Goal: Information Seeking & Learning: Learn about a topic

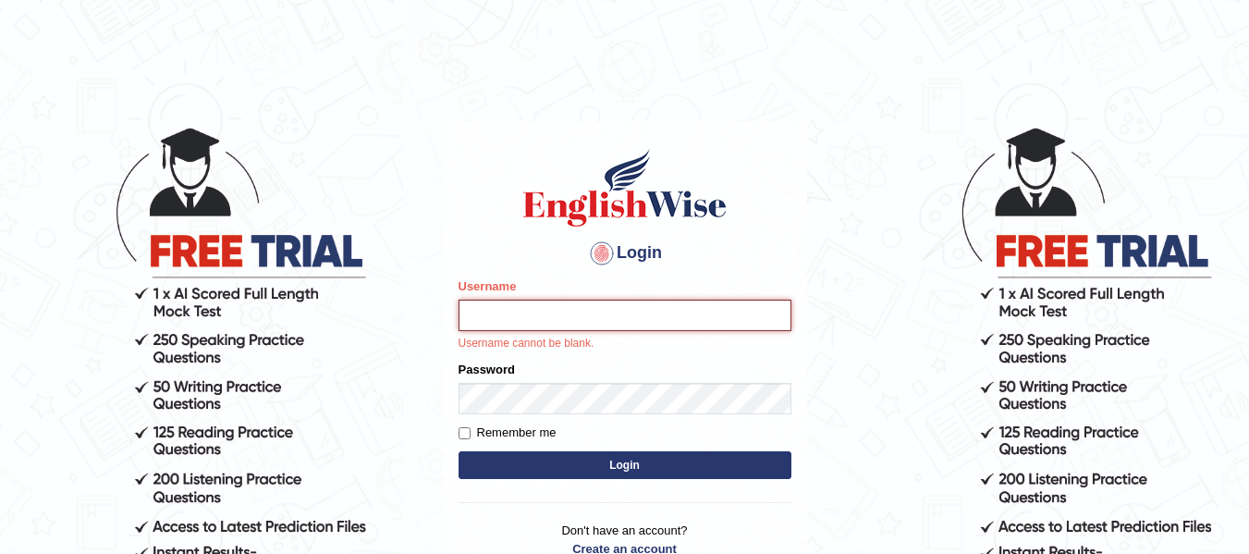
type input "jsantiago"
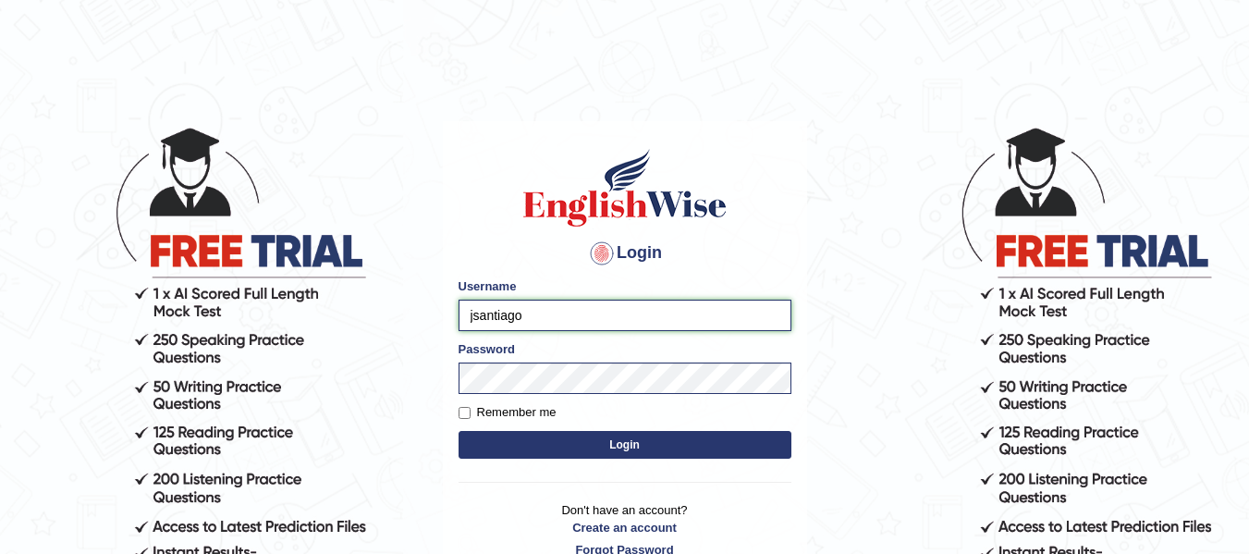
click at [554, 316] on input "jsantiago" at bounding box center [624, 314] width 333 height 31
click at [515, 449] on button "Login" at bounding box center [624, 445] width 333 height 28
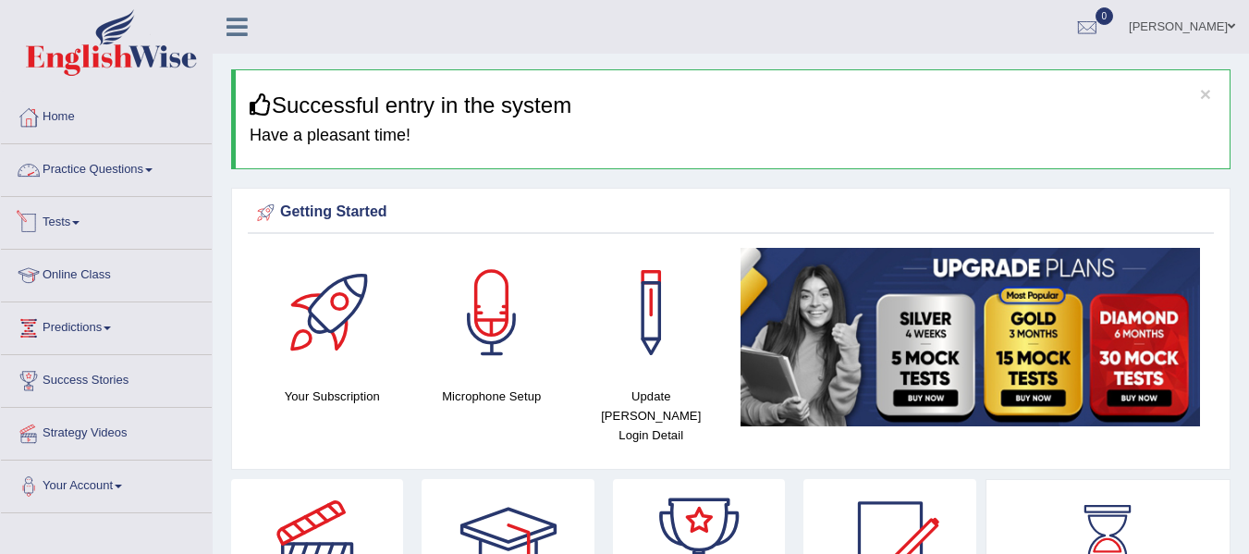
click at [119, 156] on link "Practice Questions" at bounding box center [106, 167] width 211 height 46
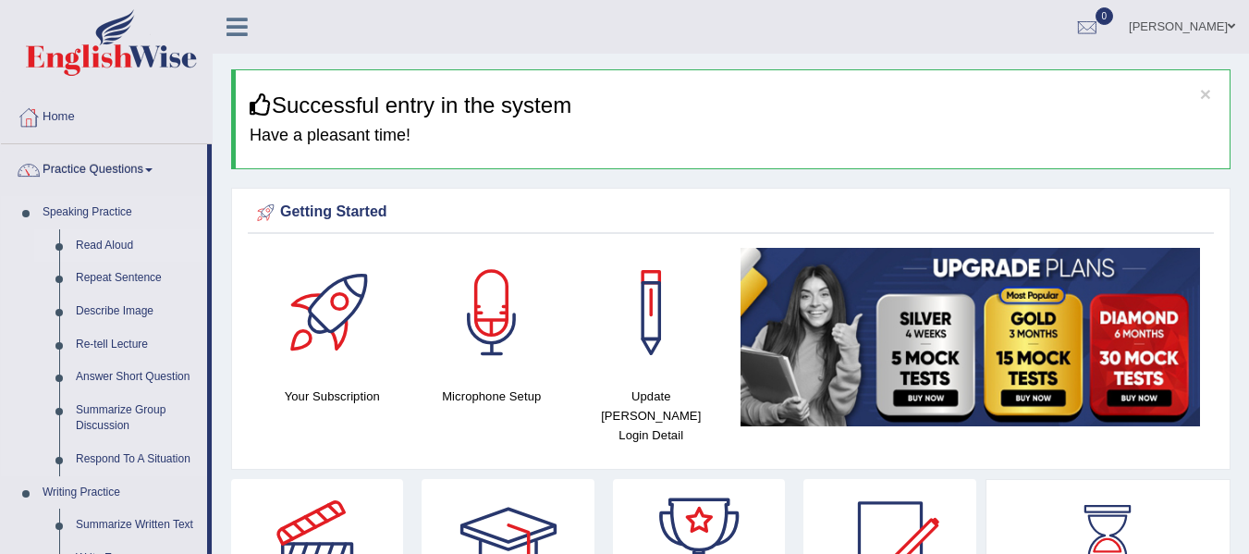
click at [112, 245] on link "Read Aloud" at bounding box center [137, 245] width 140 height 33
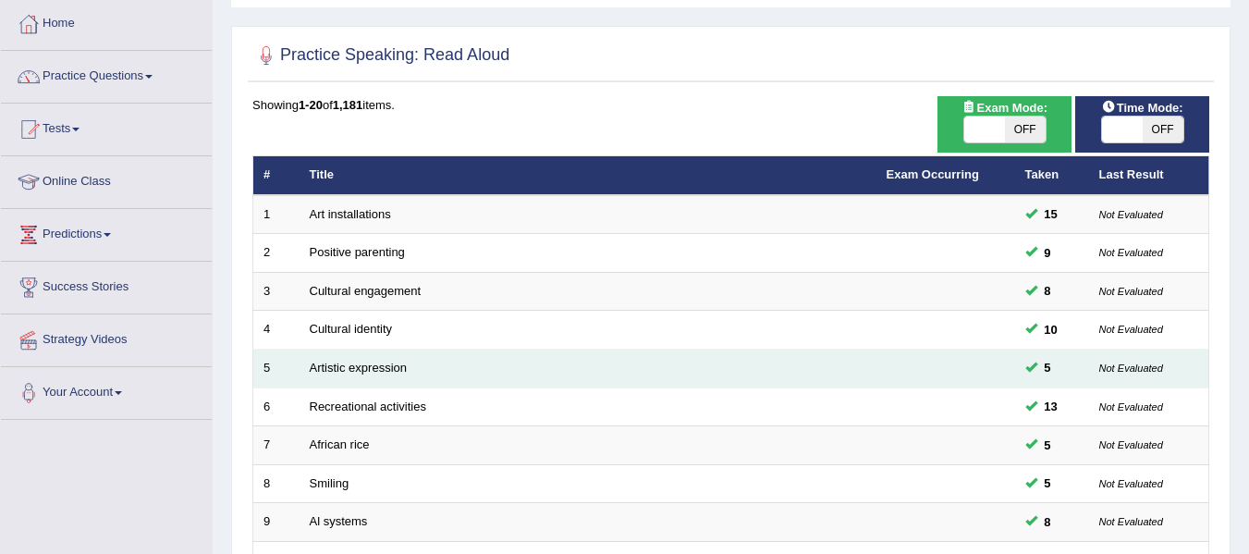
scroll to position [92, 0]
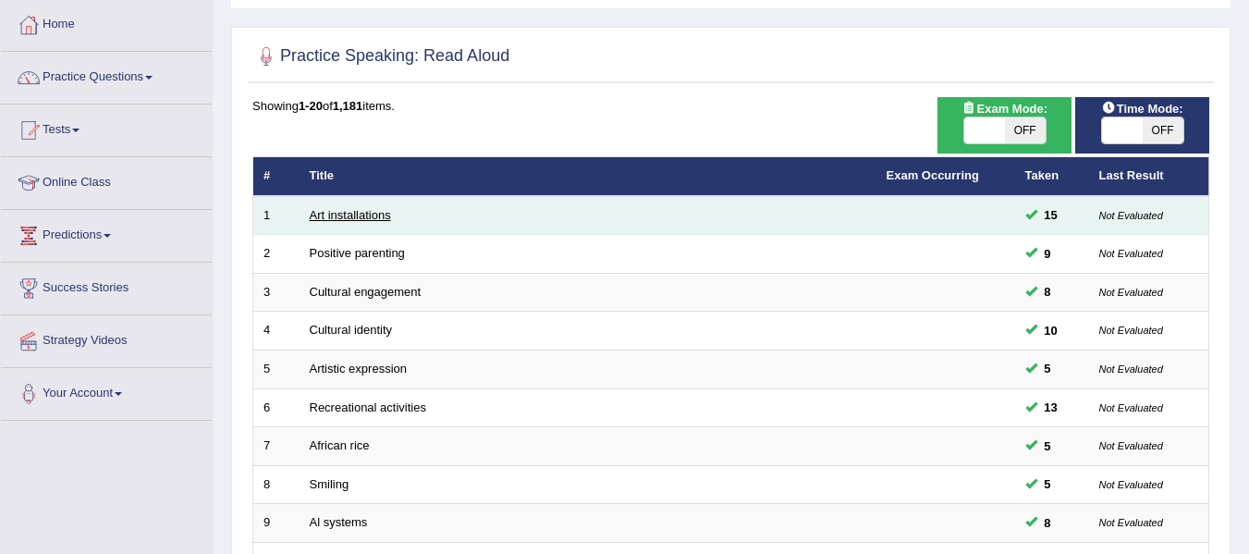
click at [354, 219] on link "Art installations" at bounding box center [350, 215] width 81 height 14
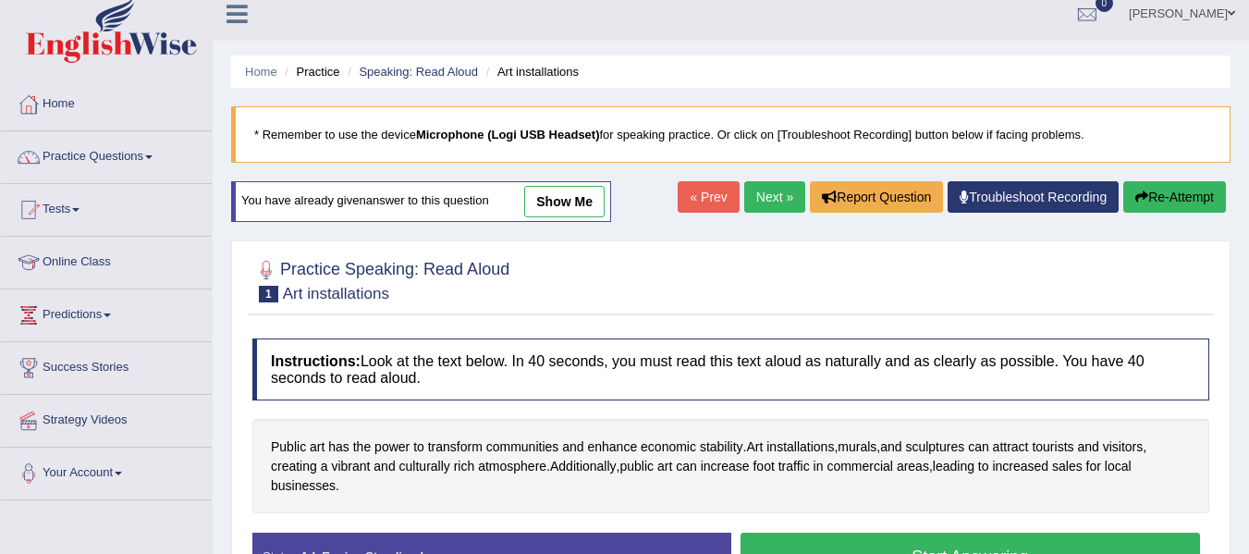
scroll to position [92, 0]
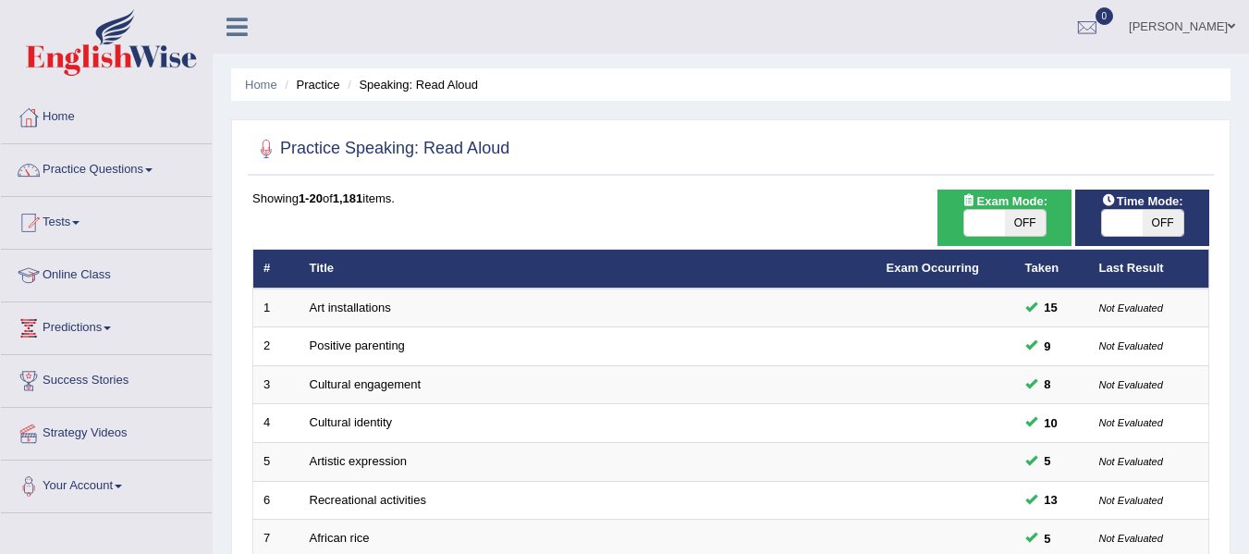
scroll to position [92, 0]
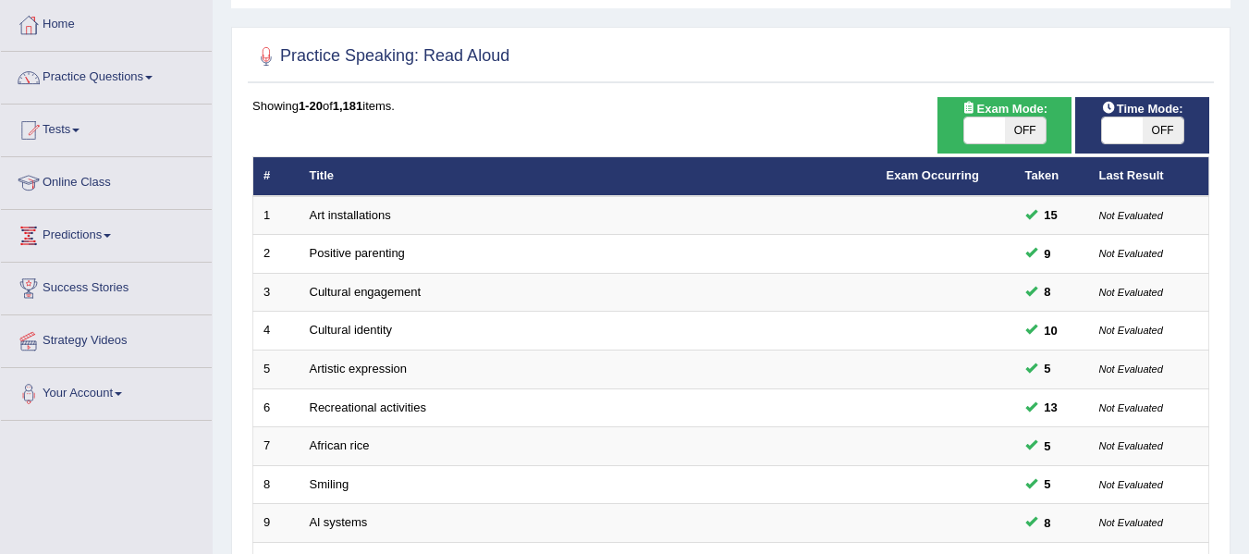
click at [1120, 136] on span at bounding box center [1122, 130] width 41 height 26
checkbox input "true"
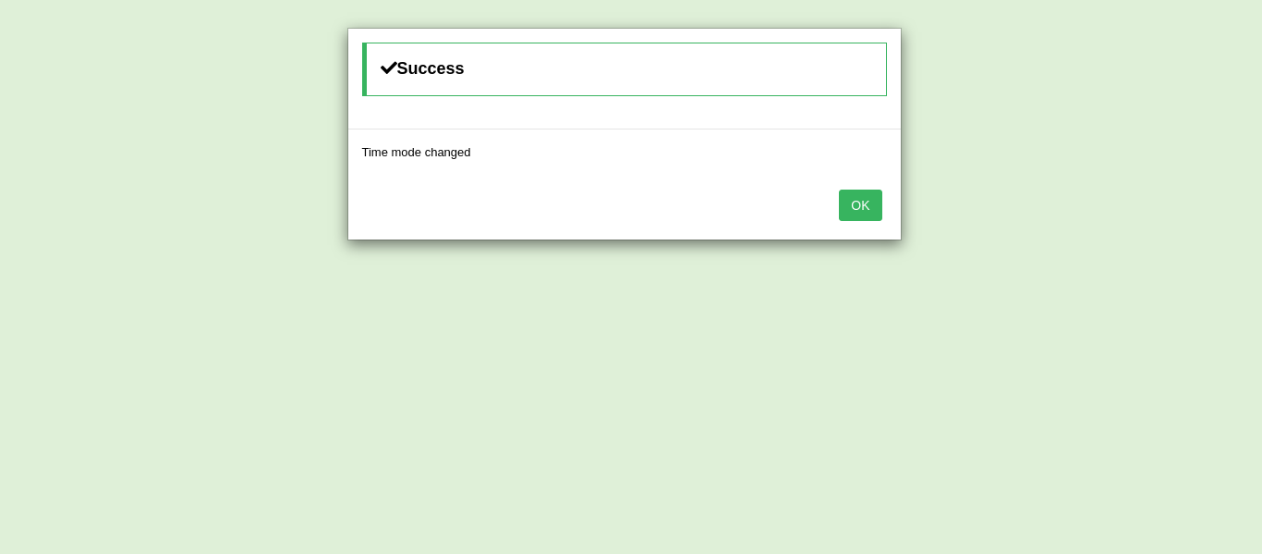
click at [853, 201] on button "OK" at bounding box center [860, 204] width 43 height 31
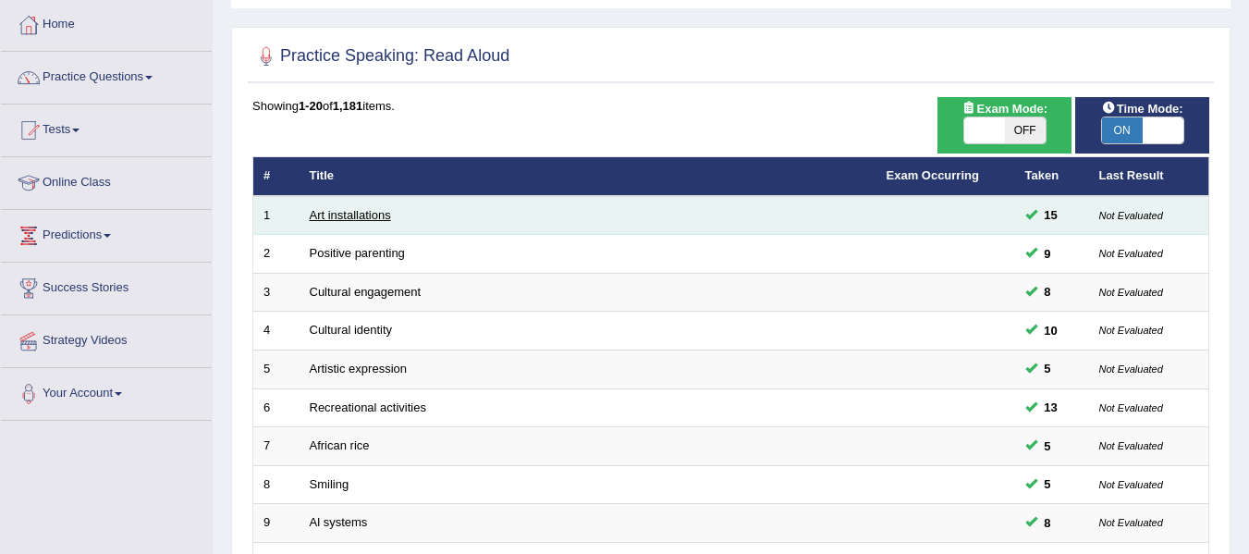
click at [338, 213] on link "Art installations" at bounding box center [350, 215] width 81 height 14
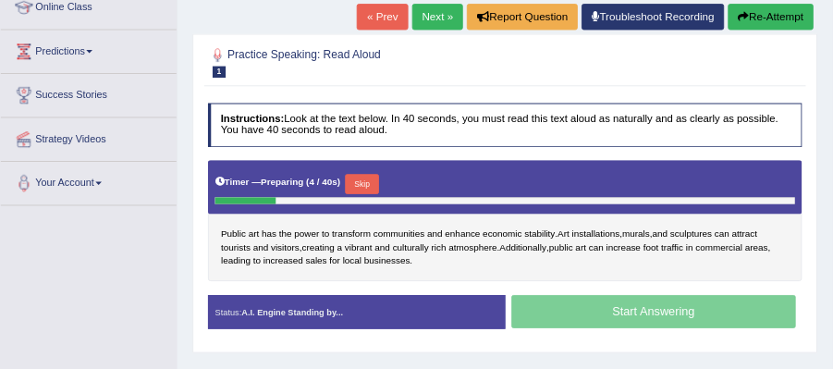
scroll to position [314, 0]
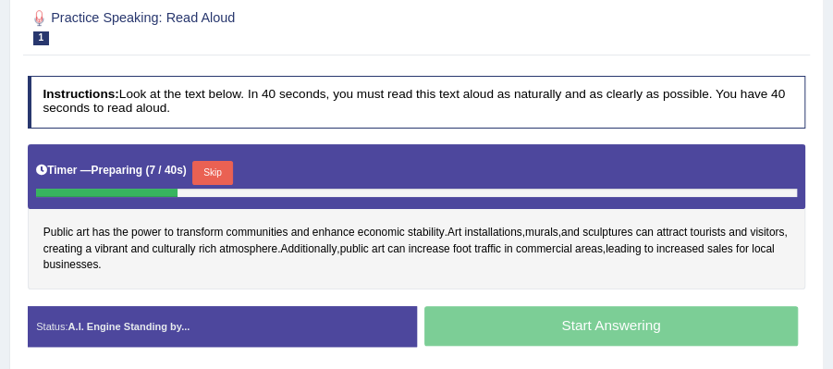
drag, startPoint x: 861, startPoint y: 4, endPoint x: 544, endPoint y: 150, distance: 349.0
click at [545, 150] on div "Timer — Preparing ( 7 / 40s ) Skip" at bounding box center [417, 176] width 778 height 65
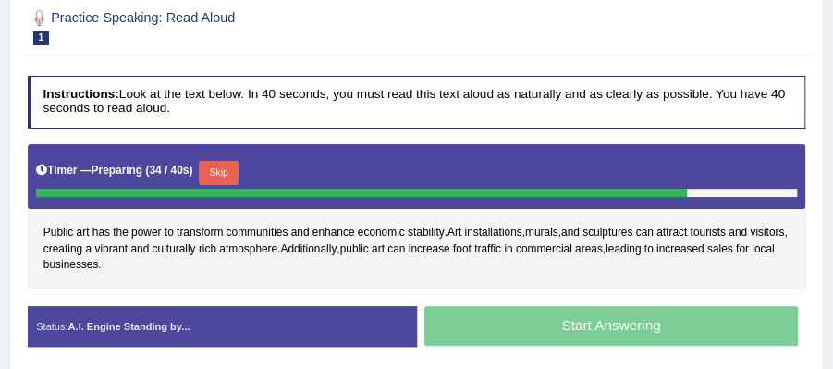
click at [227, 169] on button "Skip" at bounding box center [219, 173] width 40 height 24
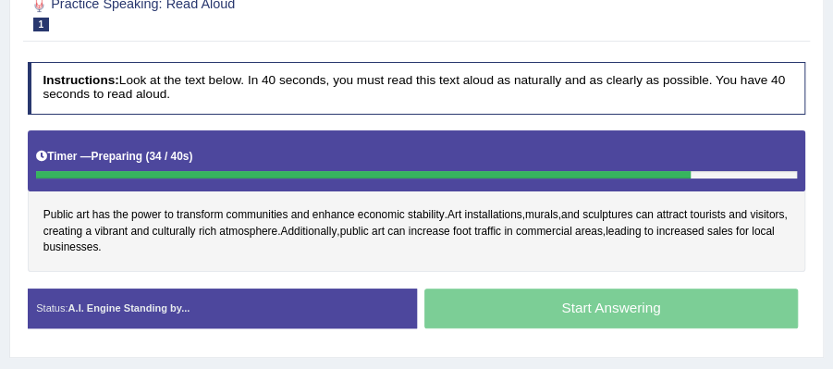
scroll to position [301, 0]
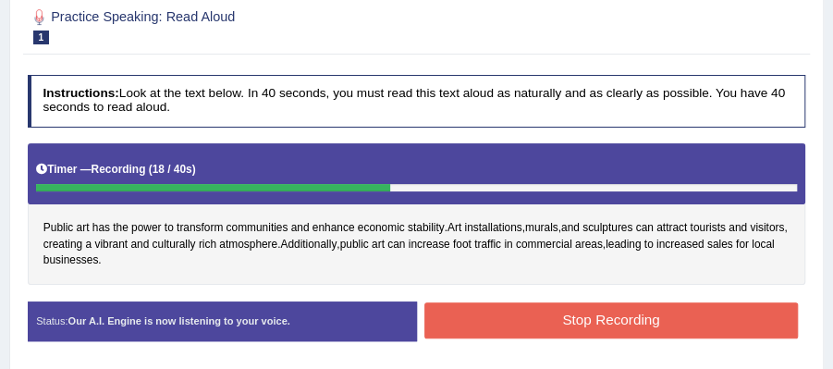
click at [535, 309] on button "Stop Recording" at bounding box center [610, 320] width 373 height 36
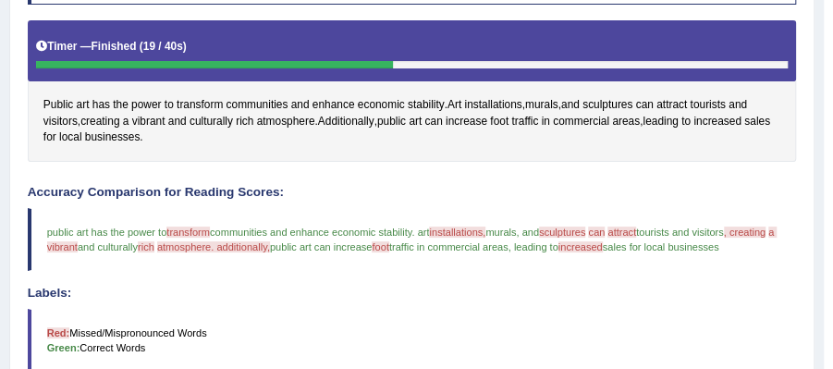
scroll to position [177, 0]
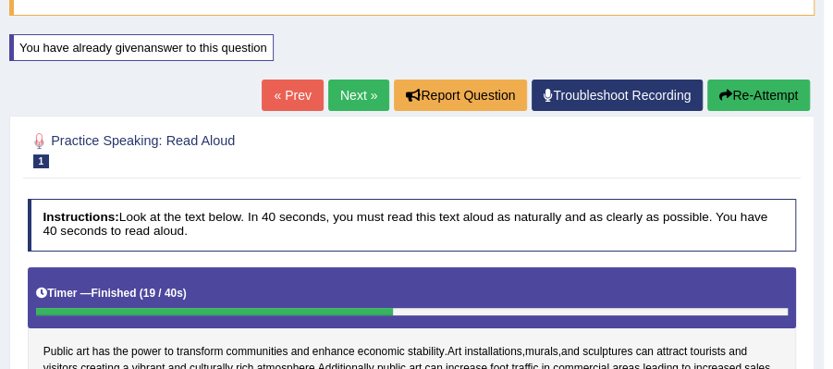
click at [769, 89] on button "Re-Attempt" at bounding box center [758, 94] width 103 height 31
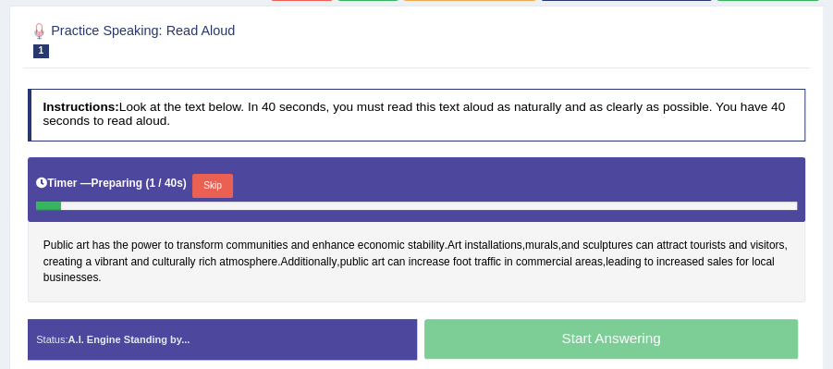
click at [216, 182] on button "Skip" at bounding box center [212, 186] width 40 height 24
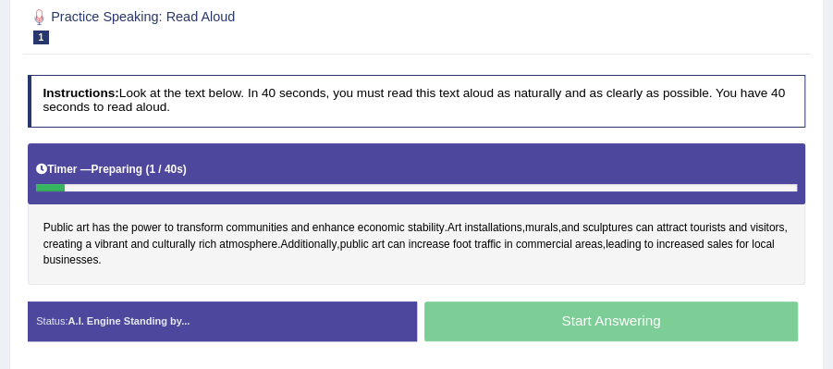
scroll to position [288, 0]
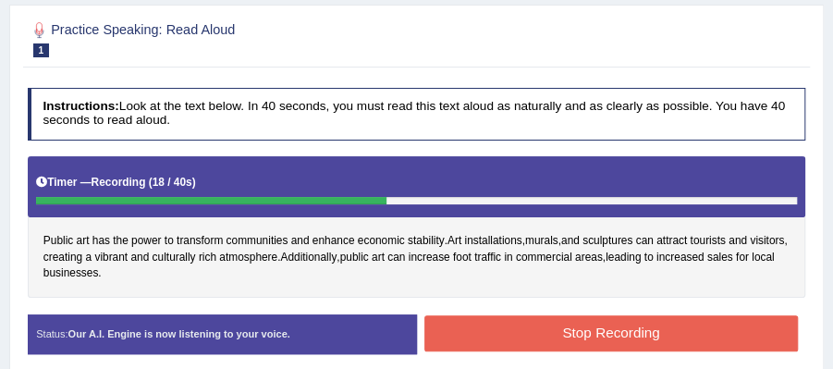
click at [489, 331] on button "Stop Recording" at bounding box center [610, 333] width 373 height 36
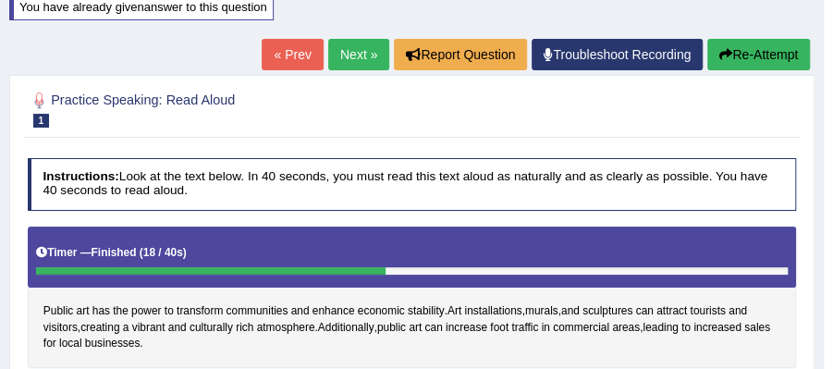
scroll to position [211, 0]
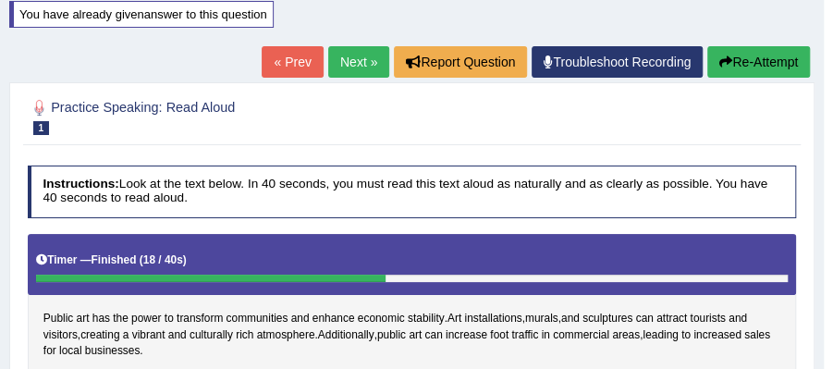
click at [362, 65] on link "Next »" at bounding box center [358, 61] width 61 height 31
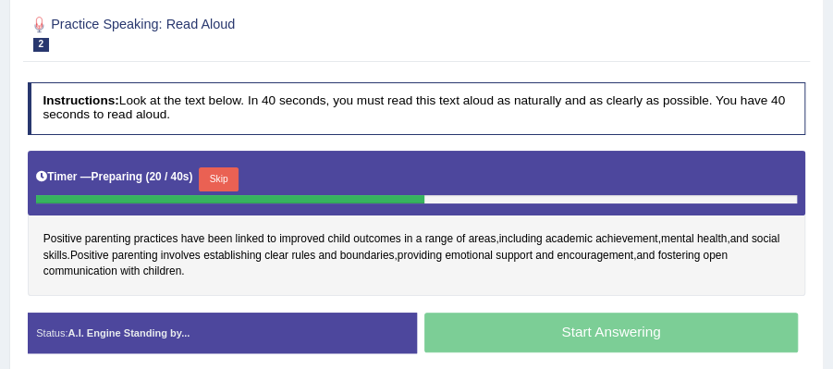
click at [229, 175] on button "Skip" at bounding box center [219, 179] width 40 height 24
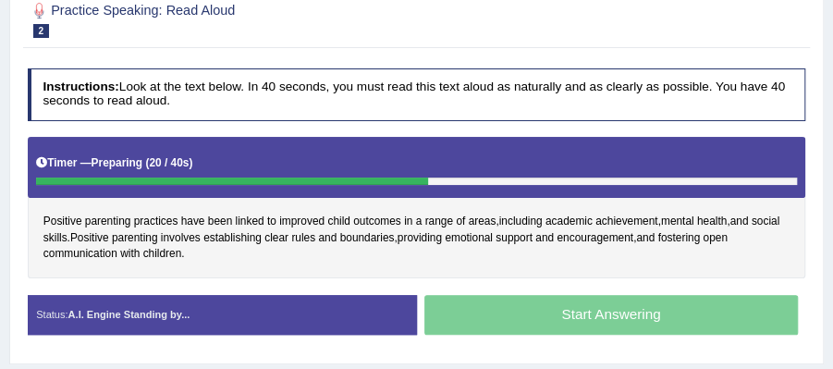
scroll to position [295, 0]
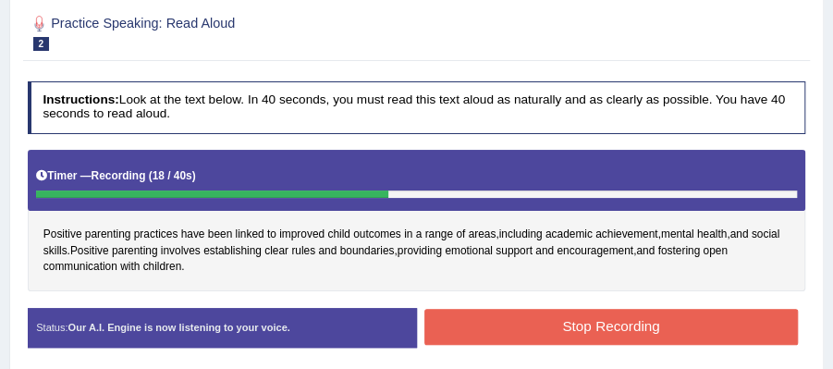
click at [552, 320] on button "Stop Recording" at bounding box center [610, 327] width 373 height 36
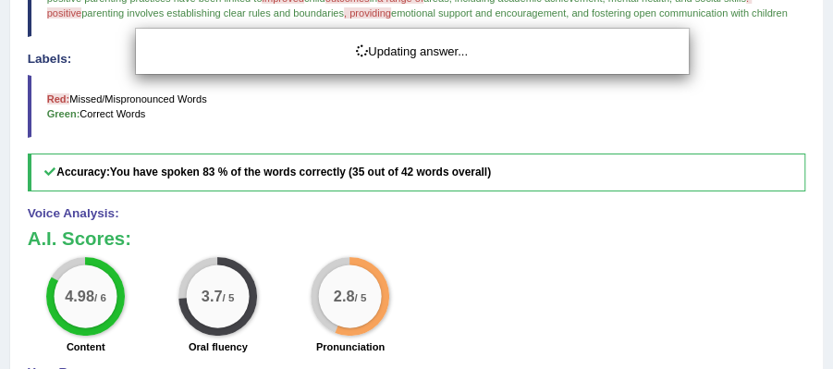
scroll to position [664, 0]
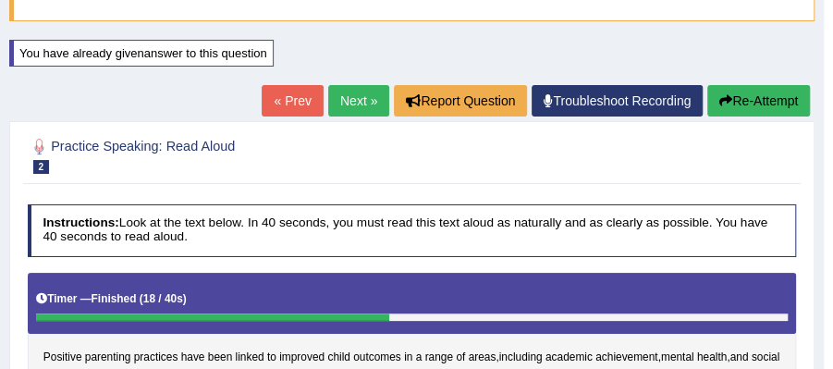
click at [761, 95] on button "Re-Attempt" at bounding box center [758, 100] width 103 height 31
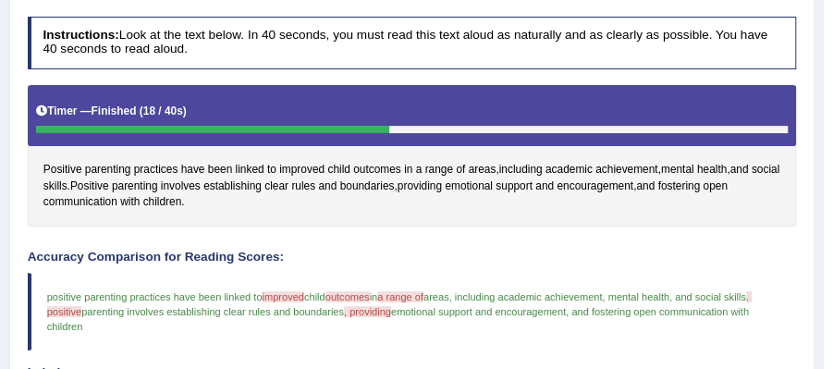
scroll to position [418, 0]
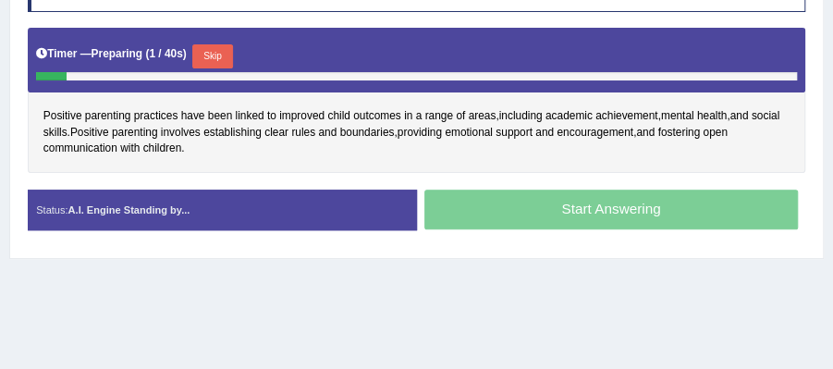
click at [215, 55] on button "Skip" at bounding box center [212, 56] width 40 height 24
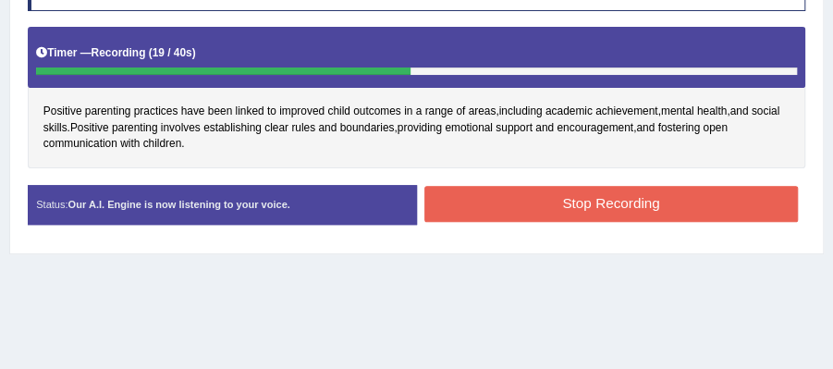
click at [524, 196] on button "Stop Recording" at bounding box center [610, 204] width 373 height 36
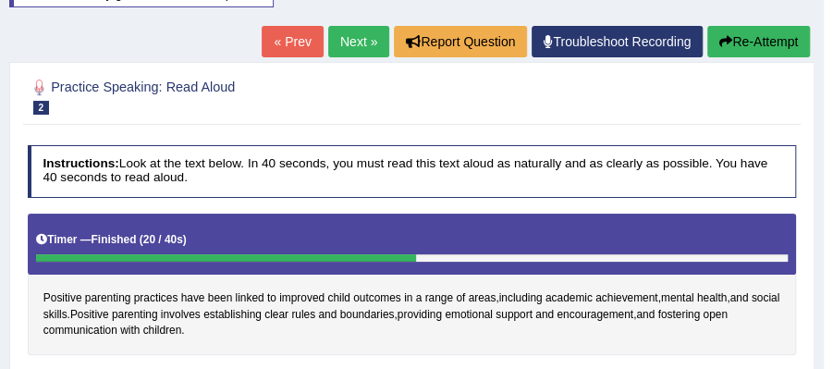
scroll to position [87, 0]
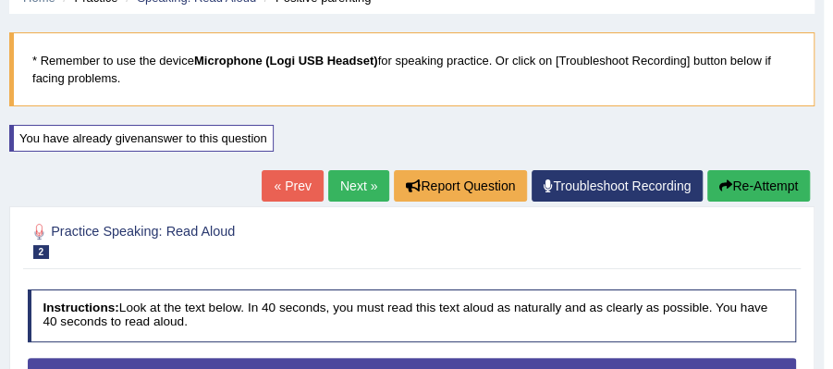
click at [750, 175] on button "Re-Attempt" at bounding box center [758, 185] width 103 height 31
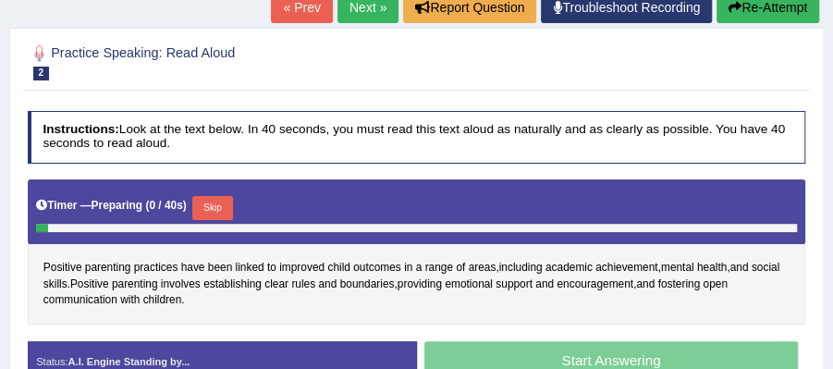
scroll to position [334, 0]
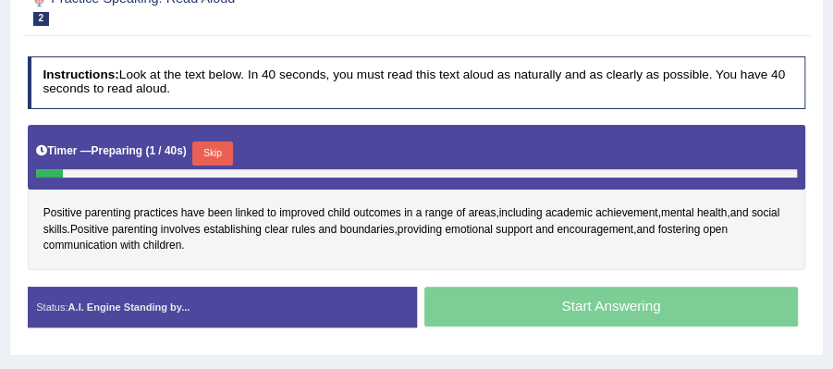
click at [223, 151] on button "Skip" at bounding box center [212, 153] width 40 height 24
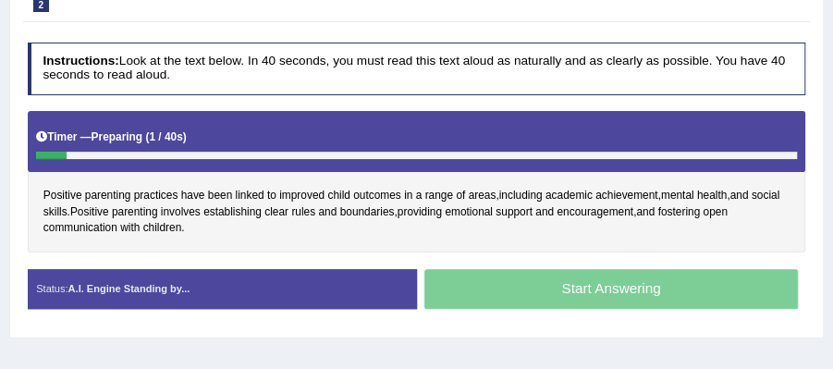
scroll to position [321, 0]
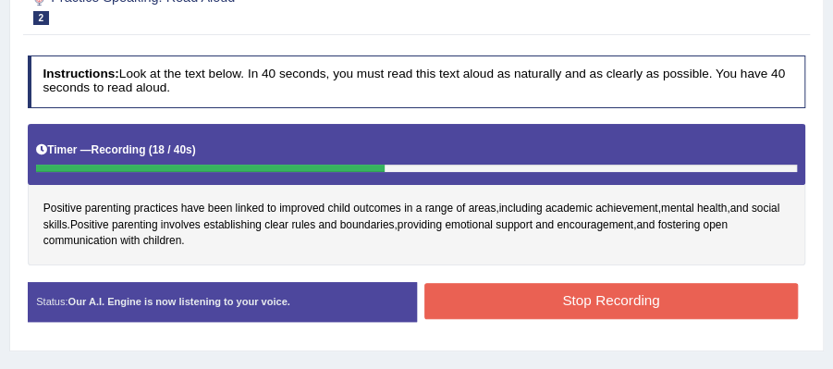
click at [519, 285] on button "Stop Recording" at bounding box center [610, 301] width 373 height 36
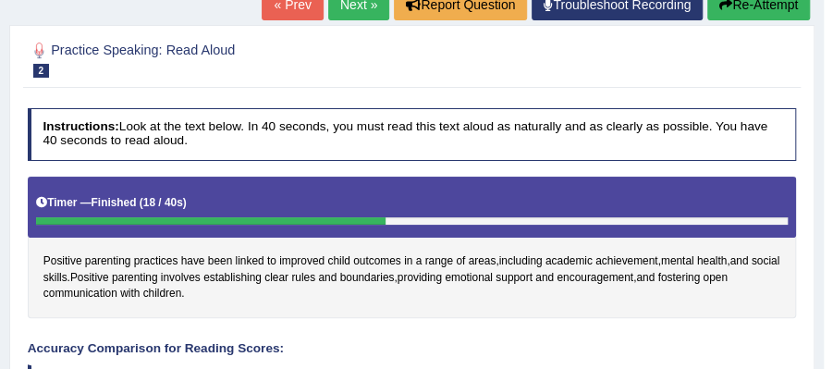
scroll to position [136, 0]
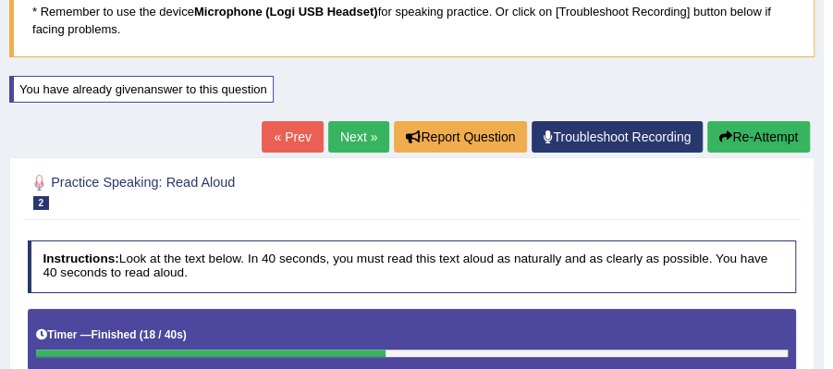
click at [359, 139] on link "Next »" at bounding box center [358, 136] width 61 height 31
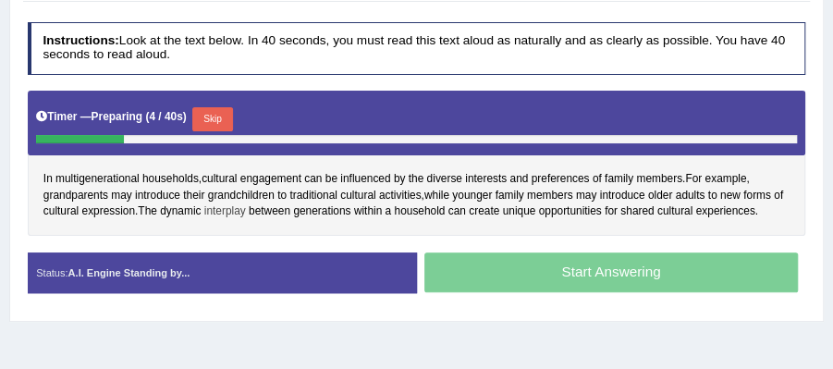
scroll to position [370, 0]
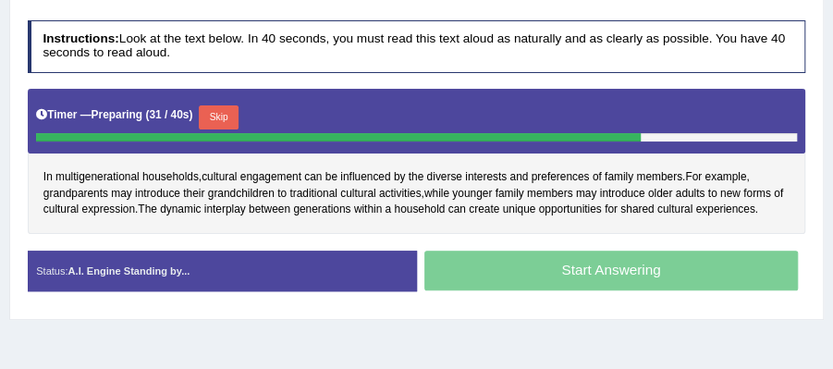
click at [231, 115] on button "Skip" at bounding box center [219, 117] width 40 height 24
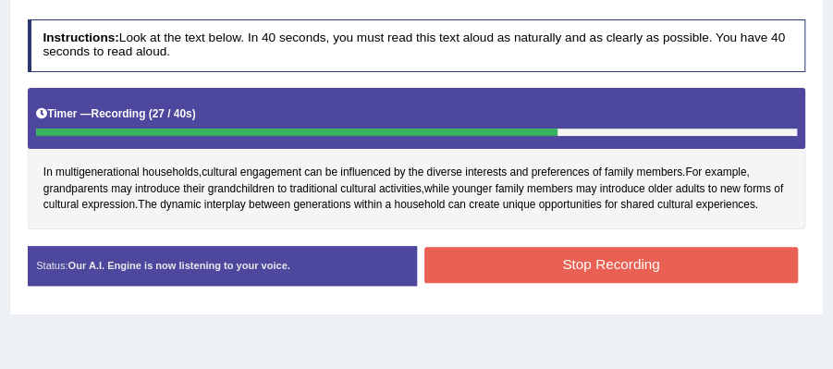
click at [664, 255] on button "Stop Recording" at bounding box center [610, 265] width 373 height 36
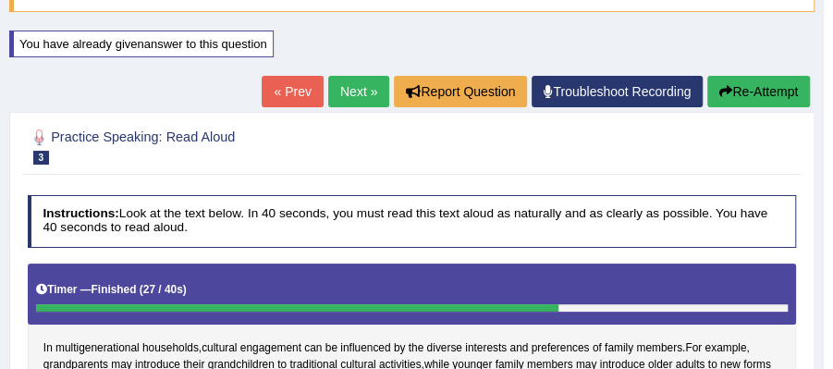
scroll to position [172, 0]
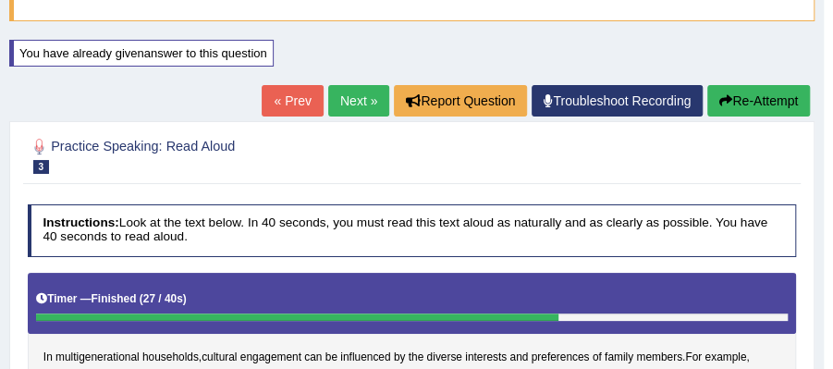
click at [733, 100] on button "Re-Attempt" at bounding box center [758, 100] width 103 height 31
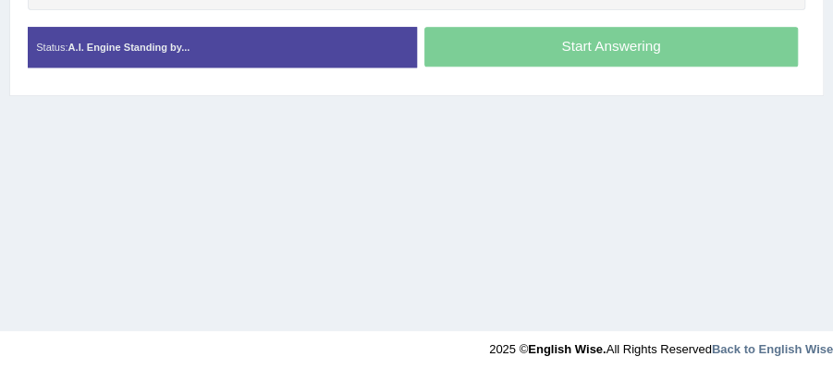
scroll to position [536, 0]
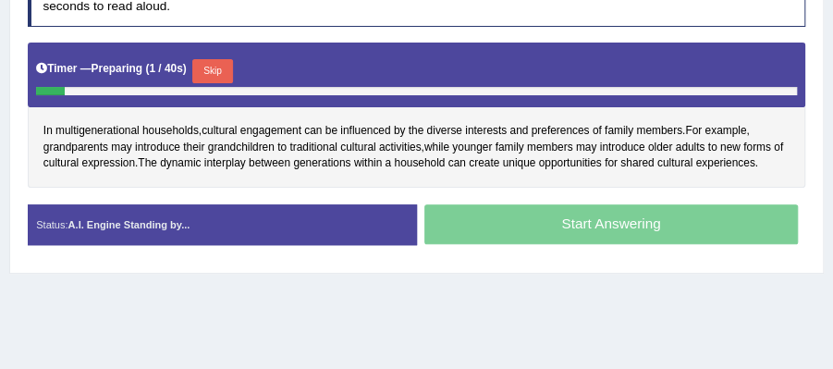
click at [204, 67] on button "Skip" at bounding box center [212, 71] width 40 height 24
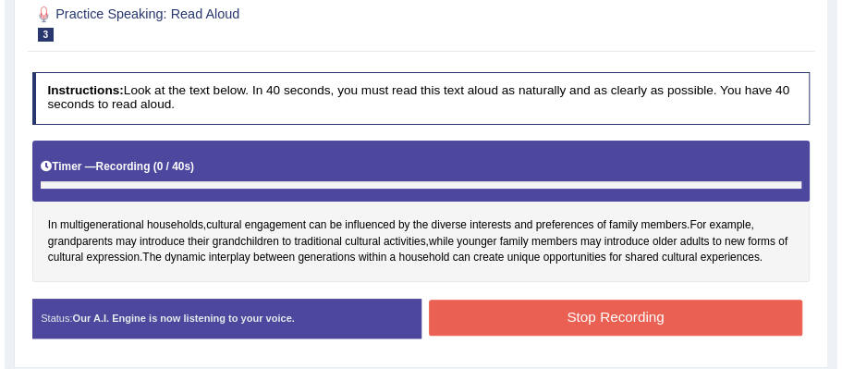
scroll to position [279, 0]
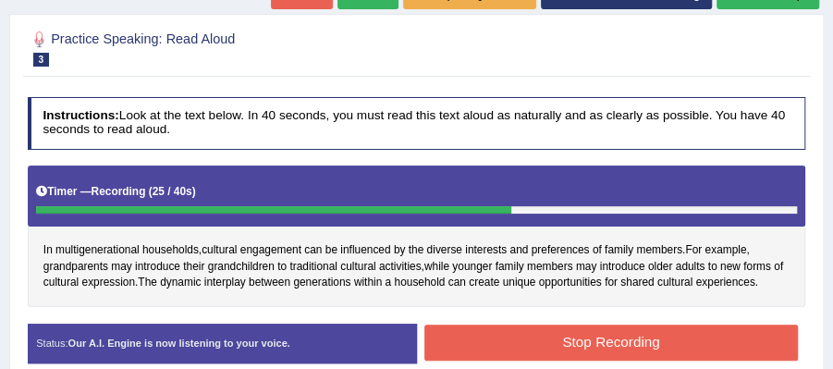
click at [664, 330] on button "Stop Recording" at bounding box center [610, 342] width 373 height 36
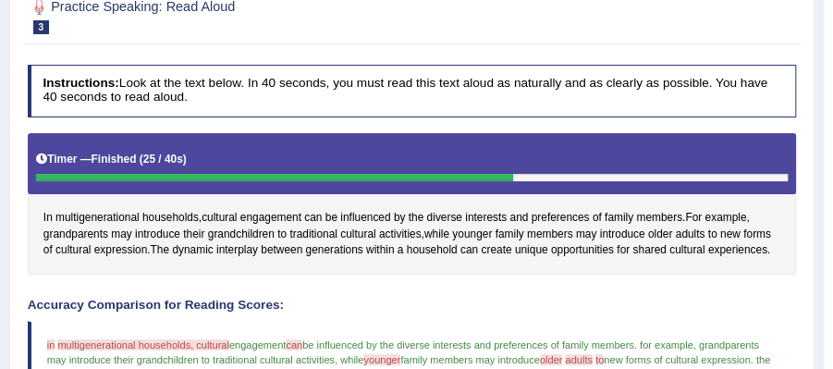
scroll to position [94, 0]
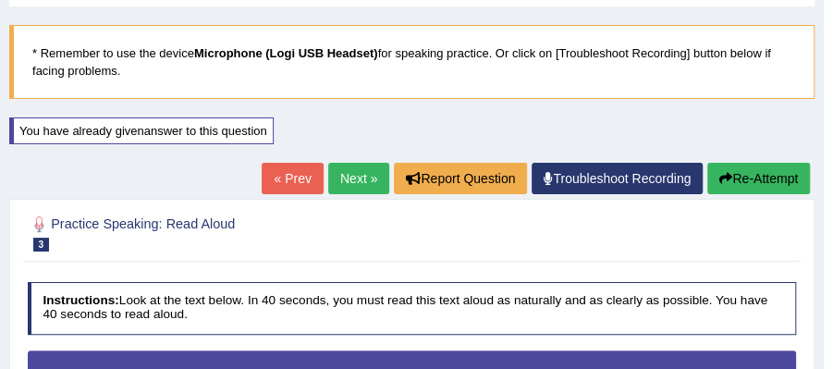
click at [365, 169] on link "Next »" at bounding box center [358, 178] width 61 height 31
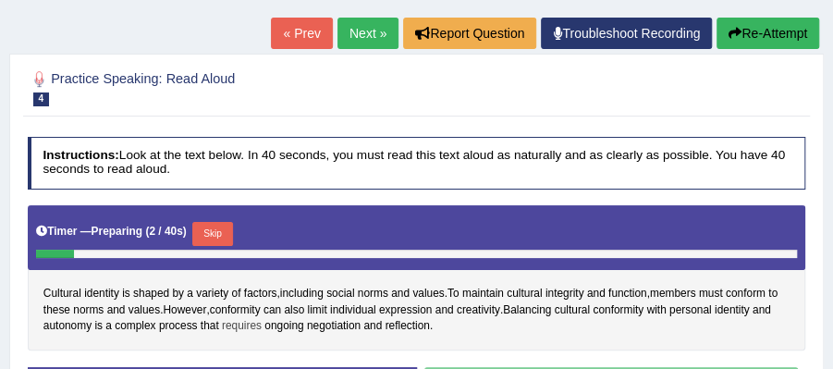
scroll to position [370, 0]
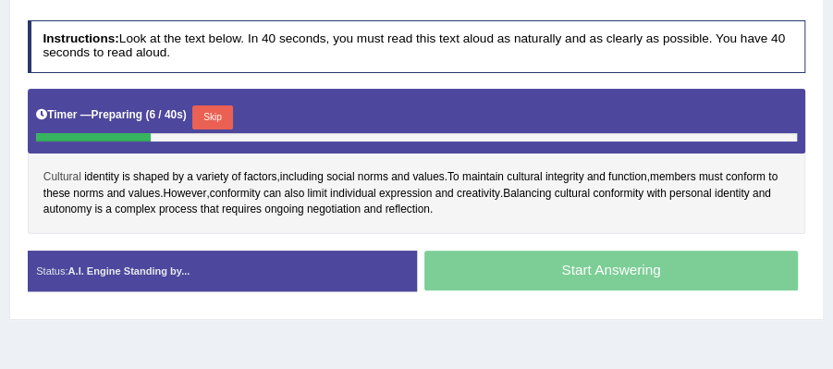
click at [68, 177] on span "Cultural" at bounding box center [62, 177] width 38 height 17
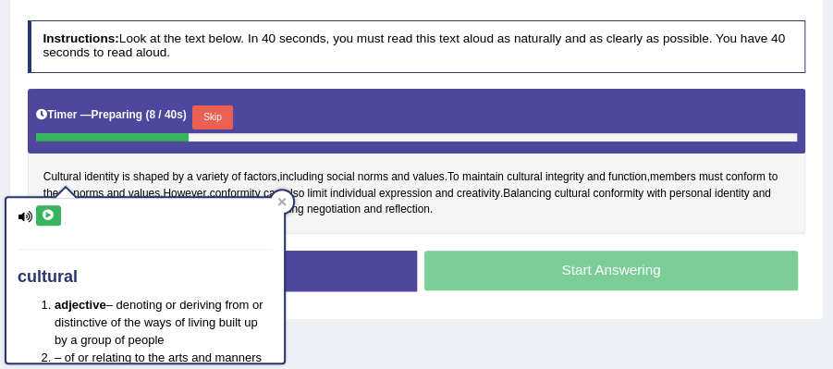
drag, startPoint x: 48, startPoint y: 214, endPoint x: 65, endPoint y: 213, distance: 16.7
click at [48, 215] on icon at bounding box center [49, 215] width 14 height 11
click at [286, 202] on icon at bounding box center [281, 201] width 9 height 9
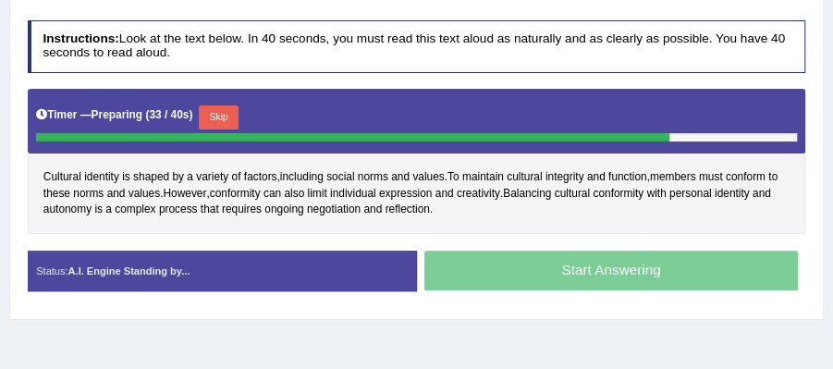
click at [226, 115] on button "Skip" at bounding box center [219, 117] width 40 height 24
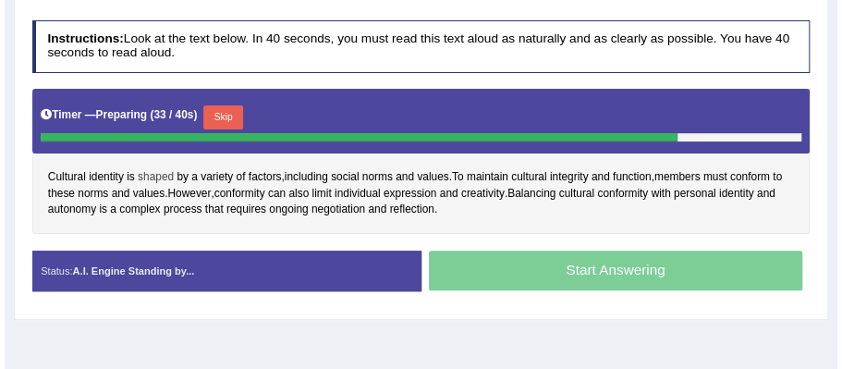
scroll to position [357, 0]
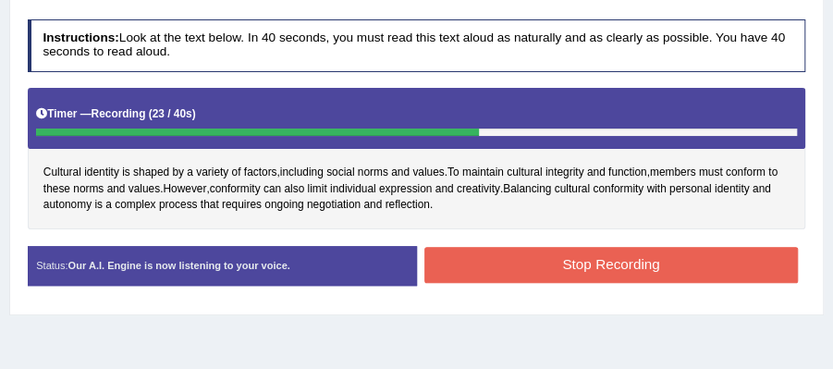
click at [539, 251] on button "Stop Recording" at bounding box center [610, 265] width 373 height 36
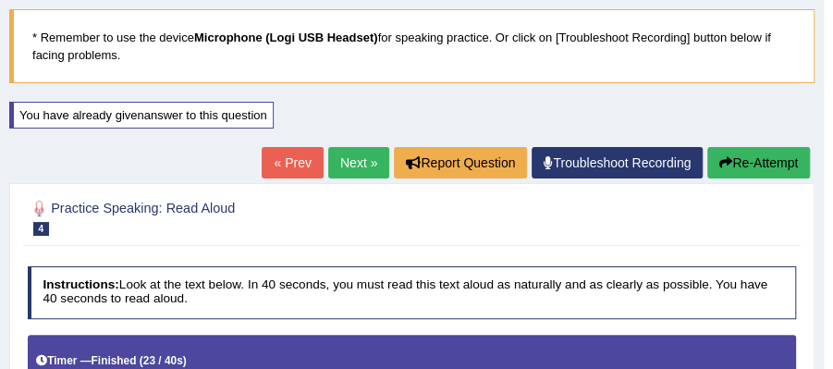
click at [752, 164] on button "Re-Attempt" at bounding box center [758, 162] width 103 height 31
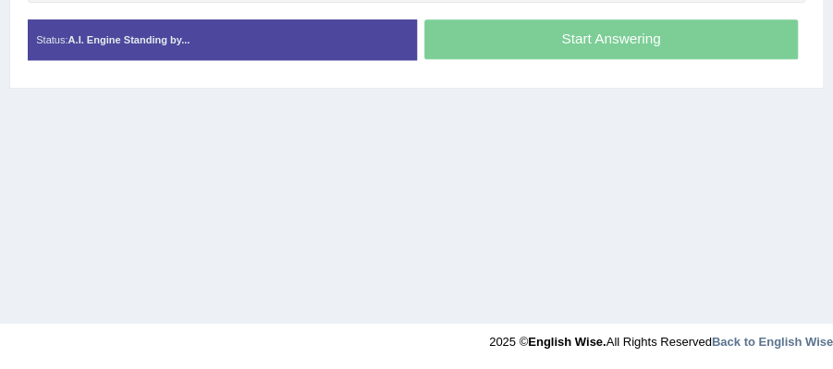
scroll to position [601, 0]
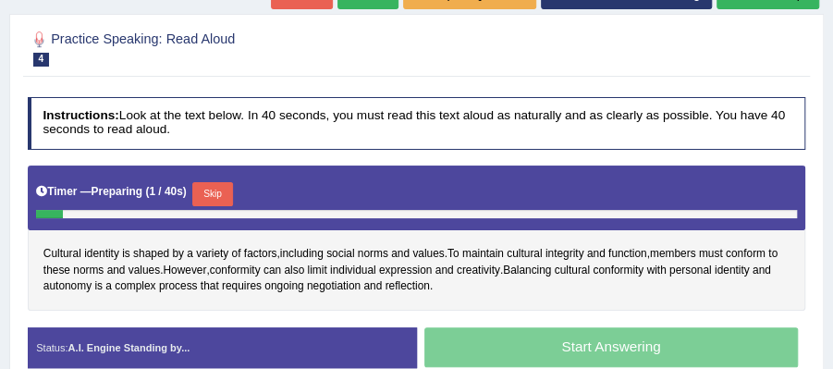
click at [211, 191] on button "Skip" at bounding box center [212, 194] width 40 height 24
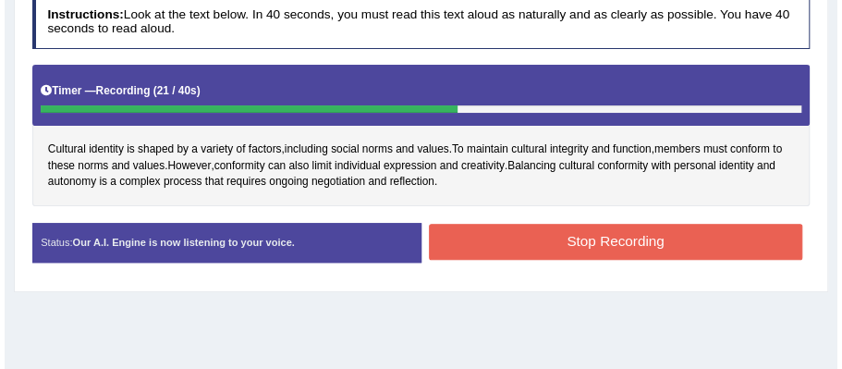
scroll to position [403, 0]
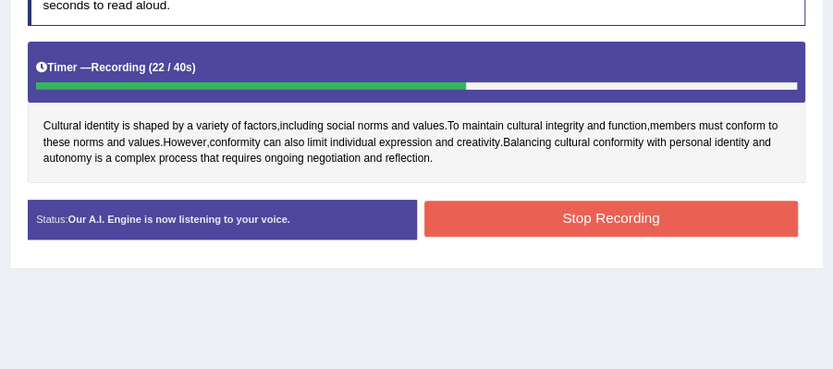
click at [604, 219] on button "Stop Recording" at bounding box center [610, 219] width 373 height 36
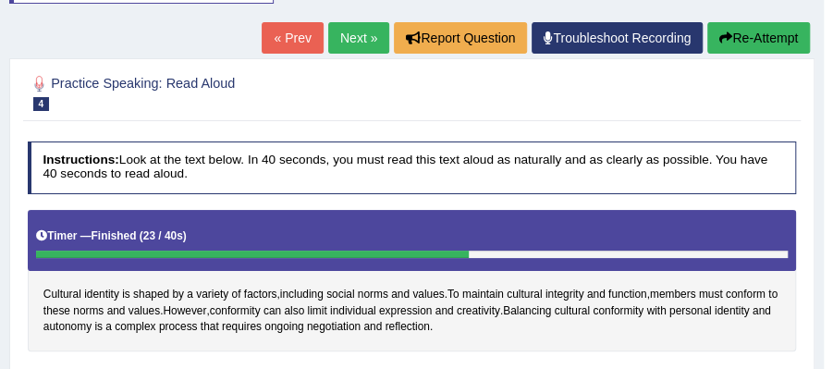
scroll to position [218, 0]
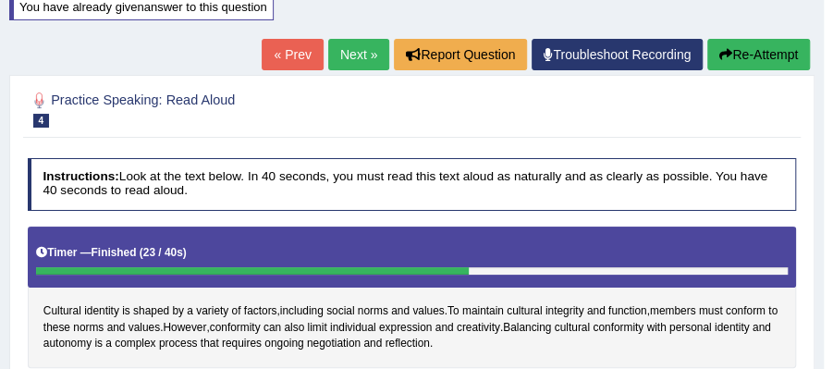
click at [771, 63] on button "Re-Attempt" at bounding box center [758, 54] width 103 height 31
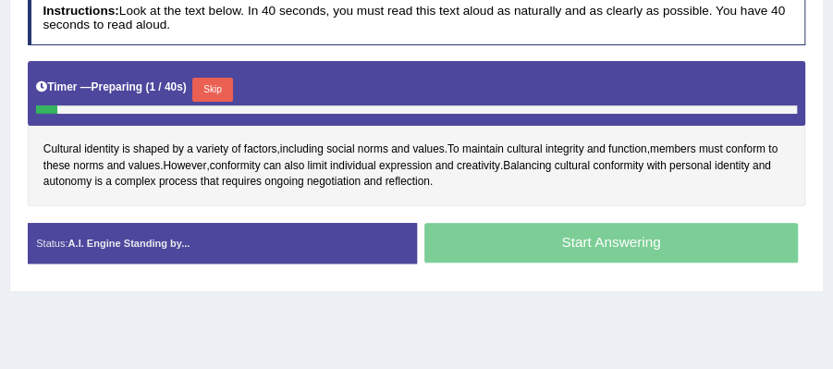
click at [227, 88] on button "Skip" at bounding box center [212, 90] width 40 height 24
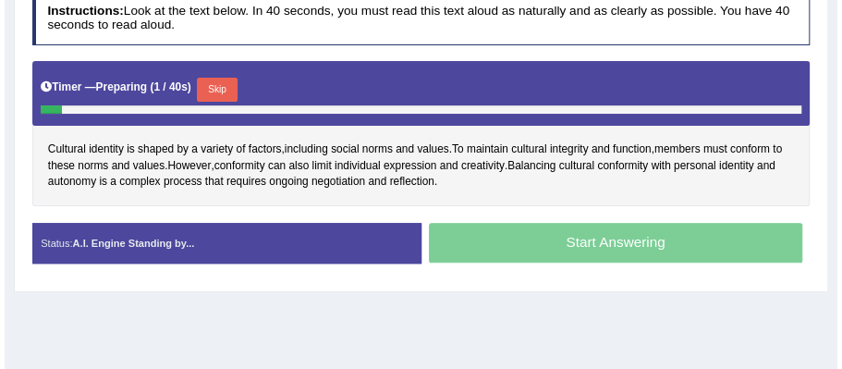
scroll to position [384, 0]
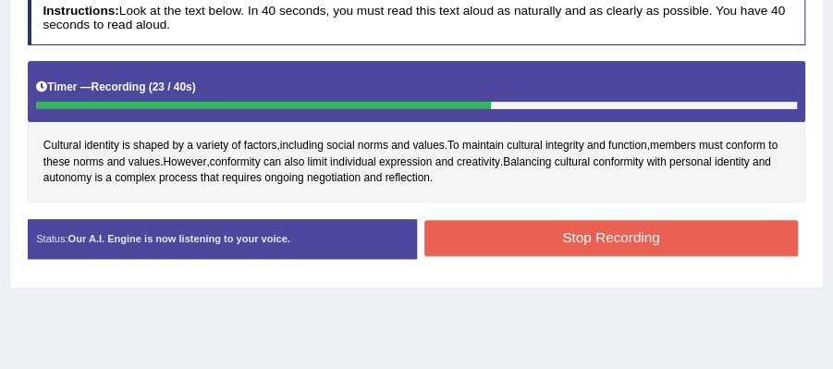
click at [515, 225] on button "Stop Recording" at bounding box center [610, 238] width 373 height 36
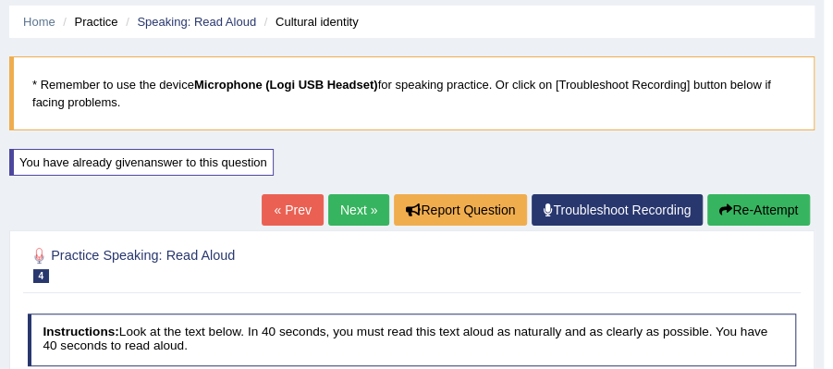
scroll to position [59, 0]
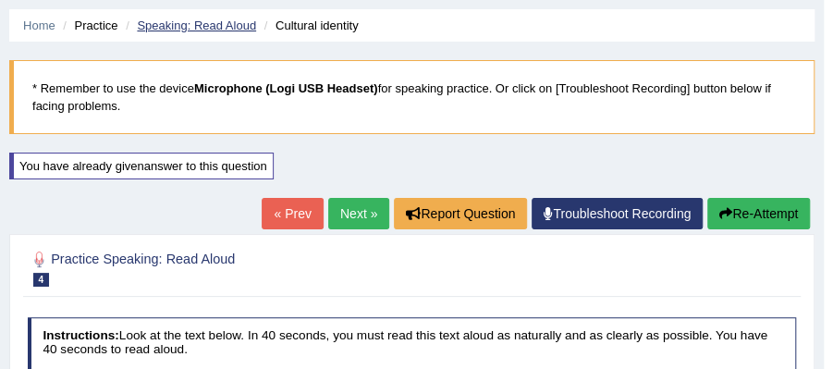
click at [211, 28] on link "Speaking: Read Aloud" at bounding box center [196, 25] width 119 height 14
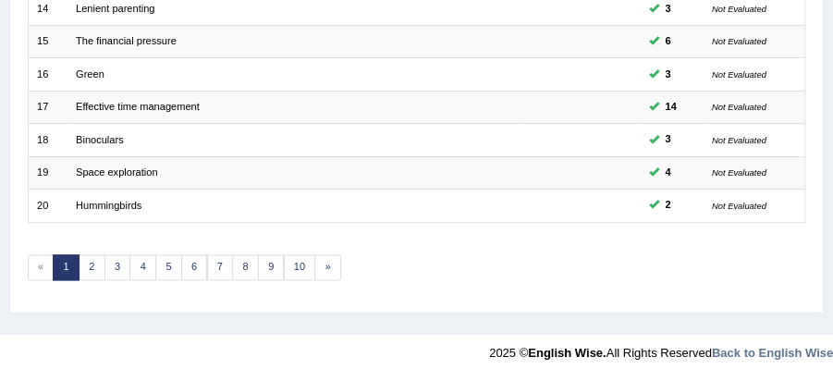
scroll to position [701, 0]
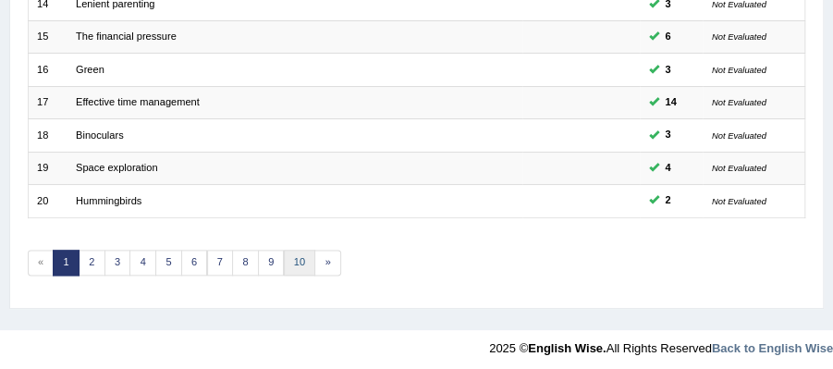
click at [292, 257] on link "10" at bounding box center [300, 263] width 32 height 26
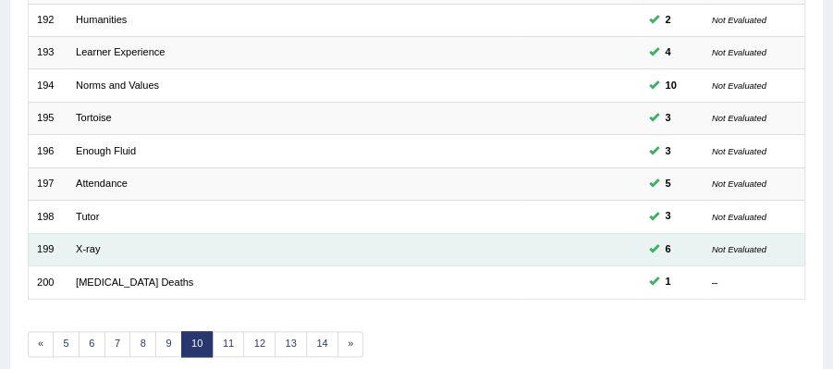
scroll to position [701, 0]
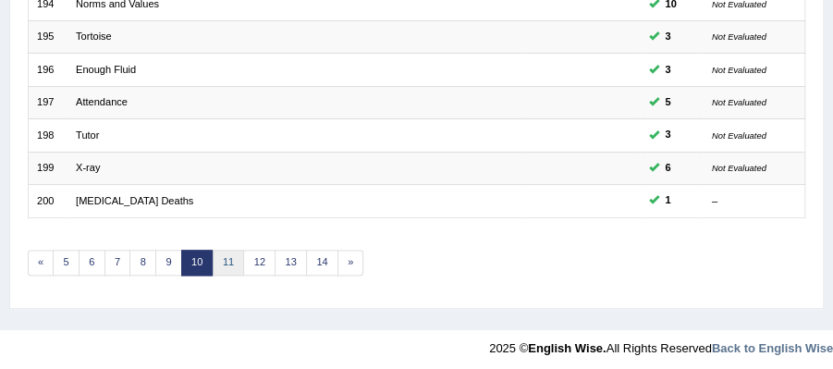
click at [224, 262] on link "11" at bounding box center [229, 263] width 32 height 26
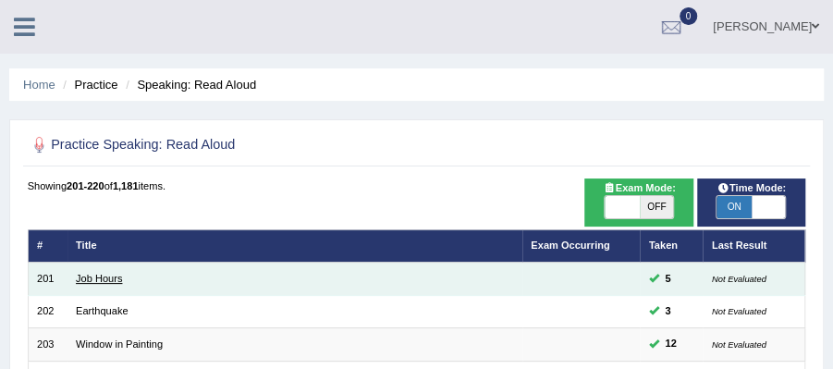
click at [87, 275] on link "Job Hours" at bounding box center [99, 278] width 46 height 11
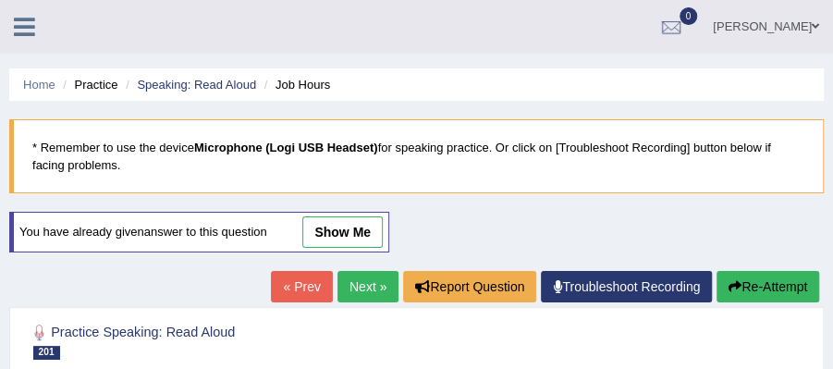
click at [322, 231] on link "show me" at bounding box center [342, 231] width 80 height 31
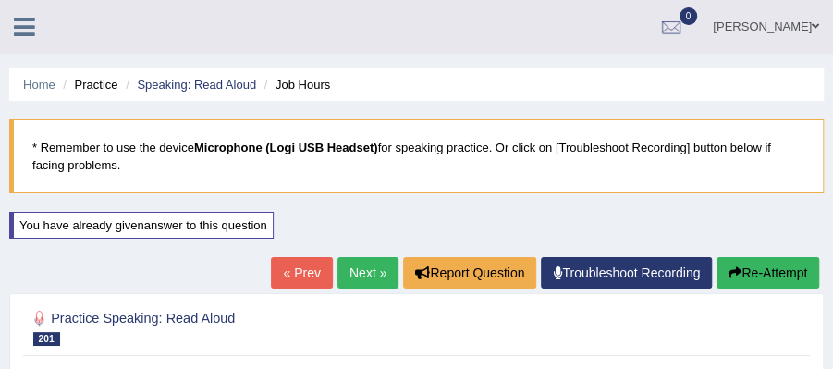
click at [181, 76] on li "Speaking: Read Aloud" at bounding box center [188, 85] width 135 height 18
click at [181, 79] on link "Speaking: Read Aloud" at bounding box center [196, 85] width 119 height 14
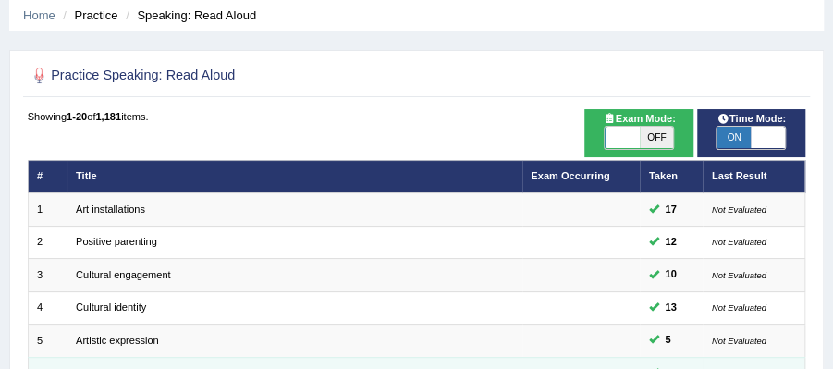
scroll to position [185, 0]
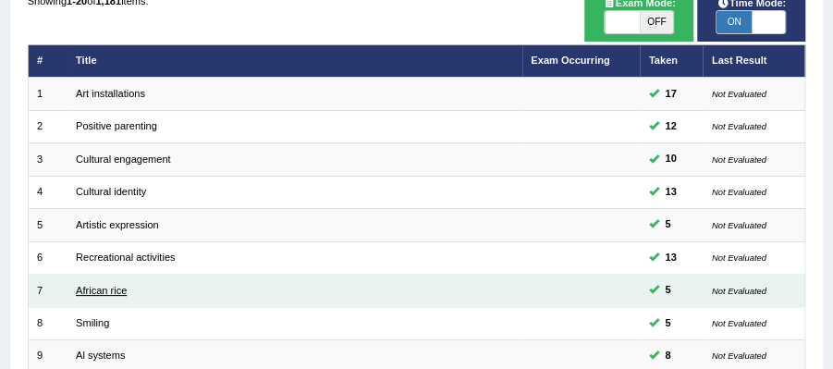
click at [106, 286] on link "African rice" at bounding box center [101, 290] width 51 height 11
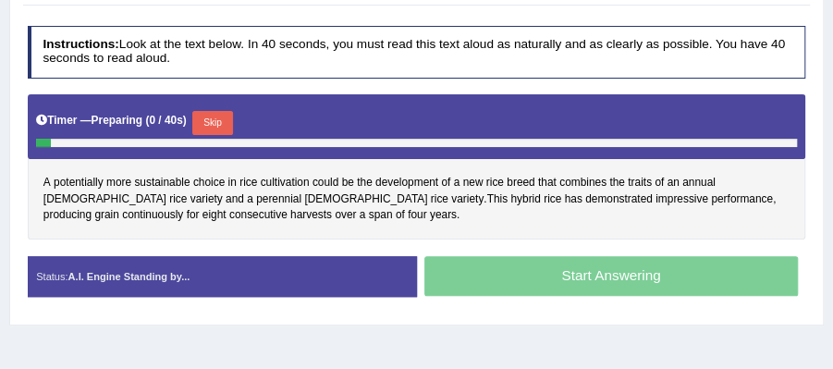
scroll to position [370, 0]
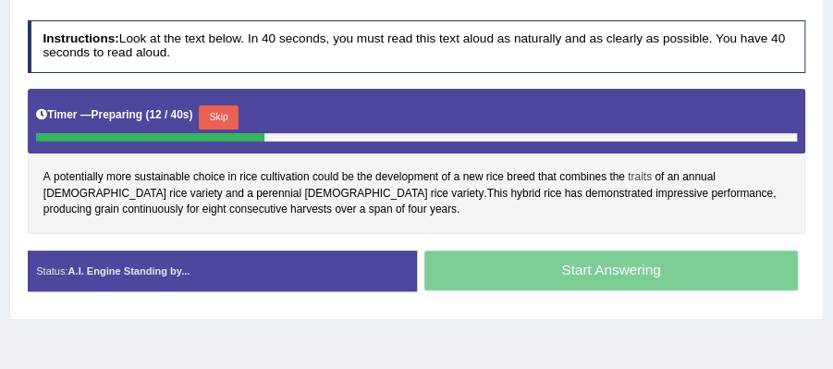
click at [640, 169] on span "traits" at bounding box center [639, 177] width 24 height 17
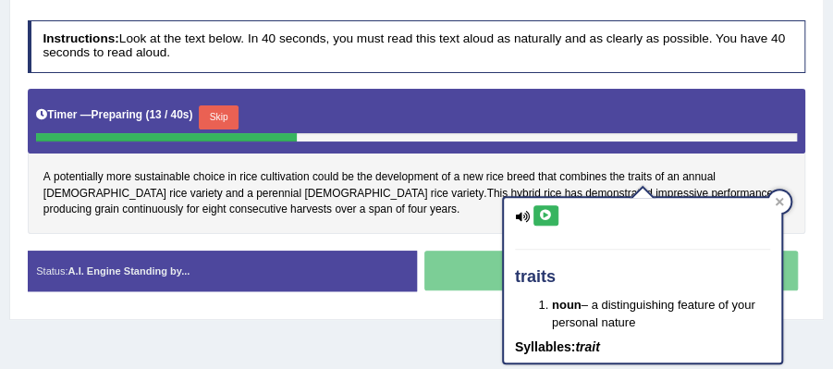
click at [548, 213] on icon at bounding box center [546, 215] width 14 height 11
click at [780, 203] on icon at bounding box center [778, 202] width 8 height 8
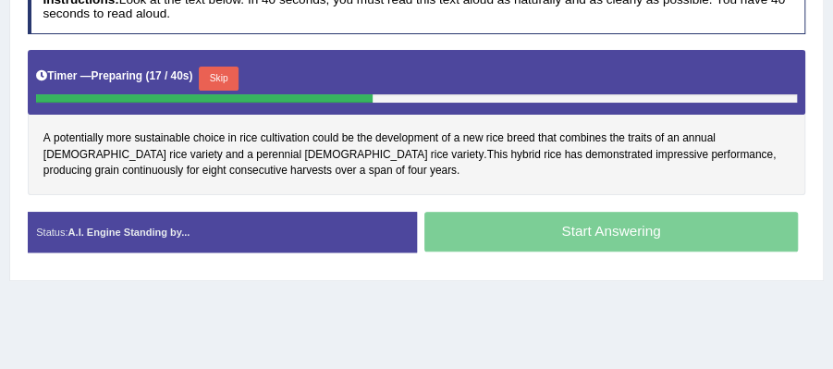
scroll to position [431, 0]
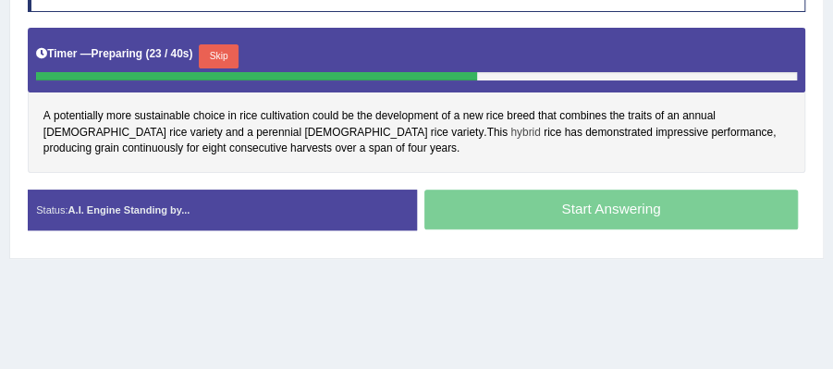
click at [510, 129] on span "hybrid" at bounding box center [525, 133] width 30 height 17
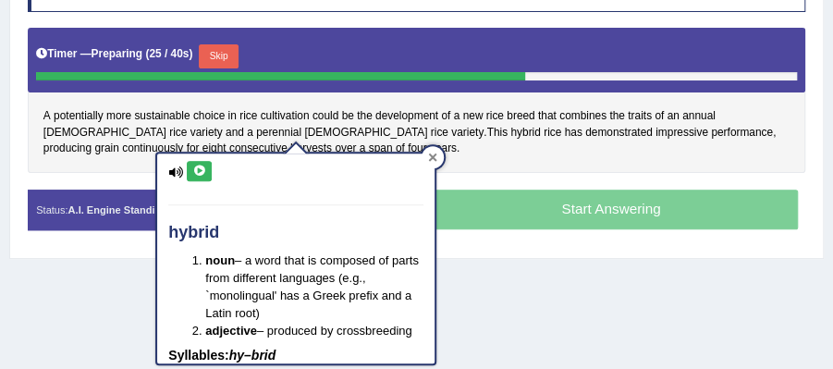
click at [434, 157] on icon at bounding box center [432, 156] width 9 height 9
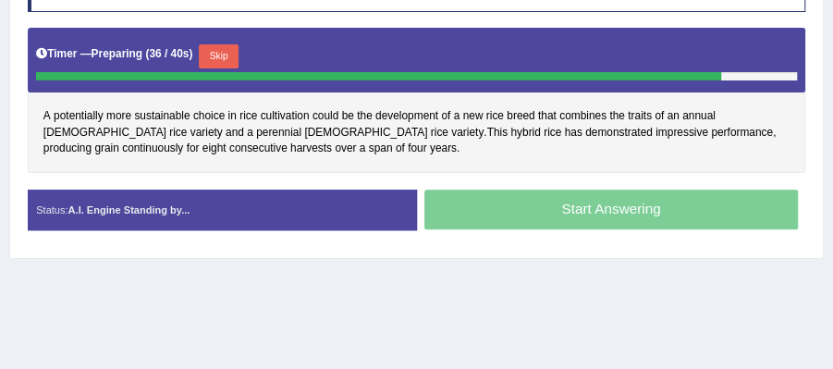
click at [225, 58] on button "Skip" at bounding box center [219, 56] width 40 height 24
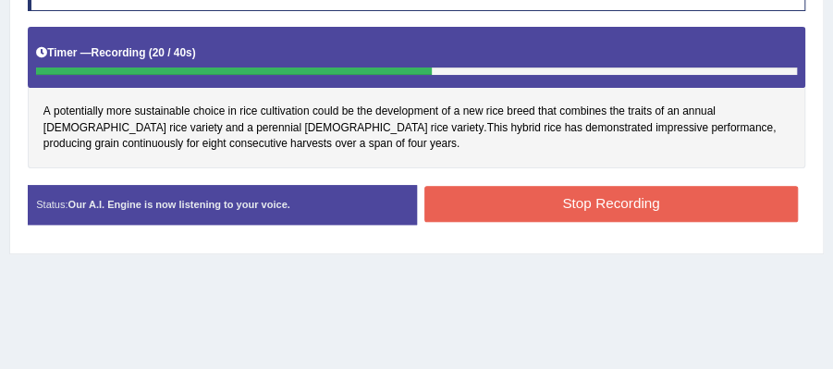
click at [640, 199] on button "Stop Recording" at bounding box center [610, 204] width 373 height 36
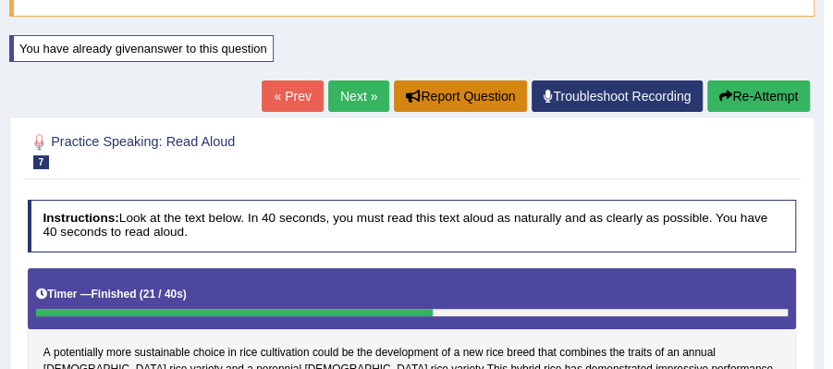
scroll to position [172, 0]
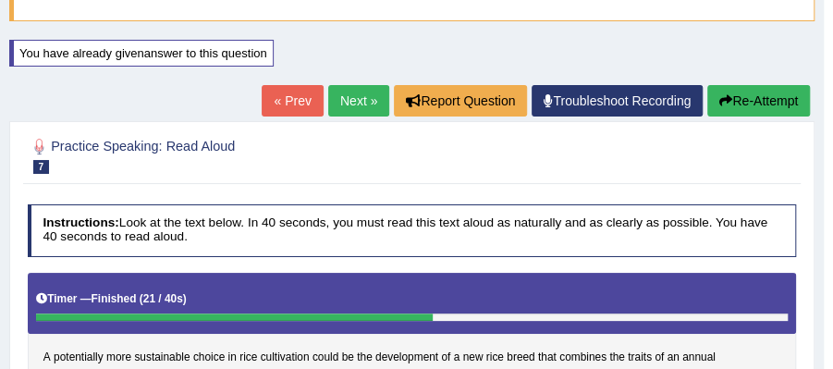
click at [358, 109] on link "Next »" at bounding box center [358, 100] width 61 height 31
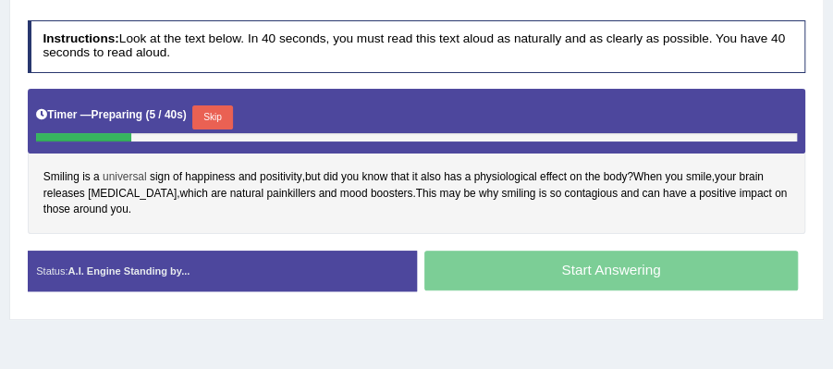
click at [133, 174] on span "universal" at bounding box center [125, 177] width 44 height 17
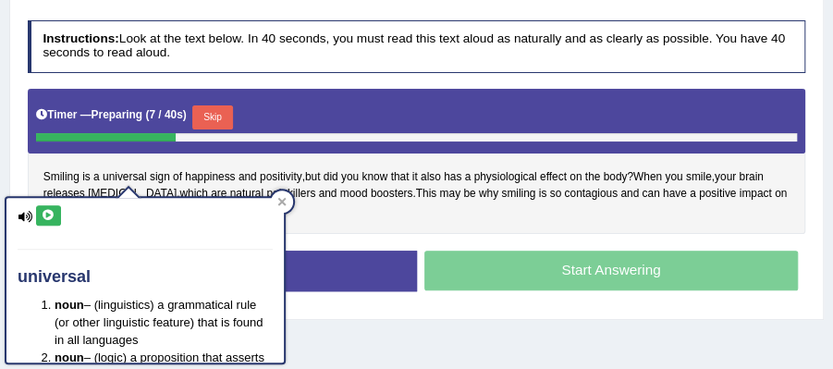
click at [57, 220] on button at bounding box center [48, 215] width 25 height 20
click at [282, 199] on icon at bounding box center [281, 201] width 9 height 9
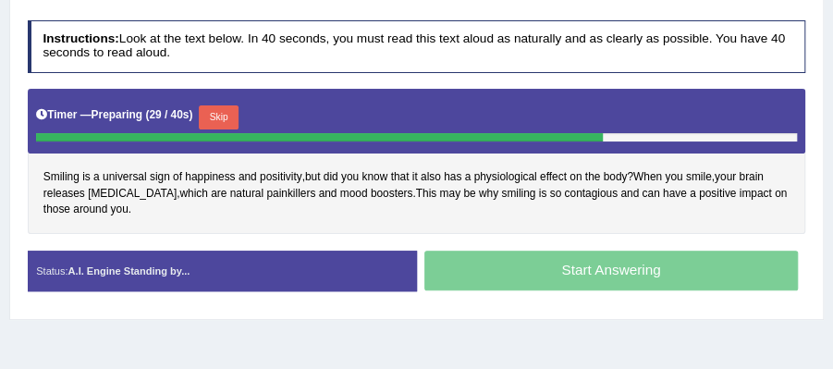
click at [226, 105] on button "Skip" at bounding box center [219, 117] width 40 height 24
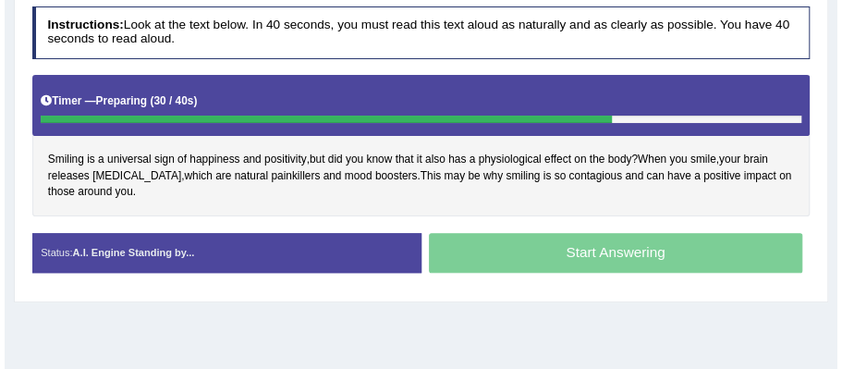
scroll to position [357, 0]
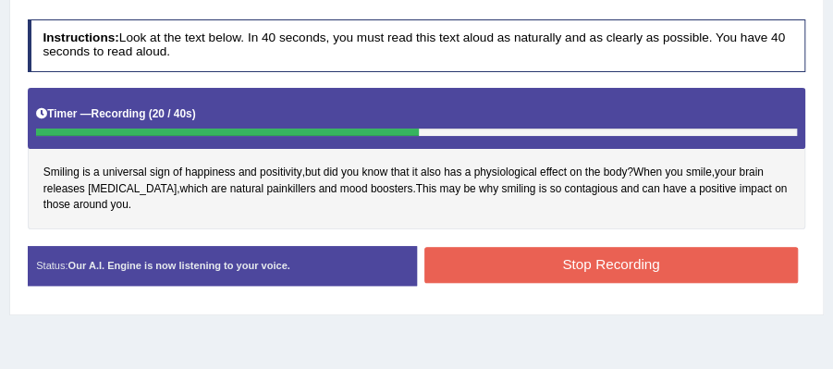
click at [579, 257] on button "Stop Recording" at bounding box center [610, 265] width 373 height 36
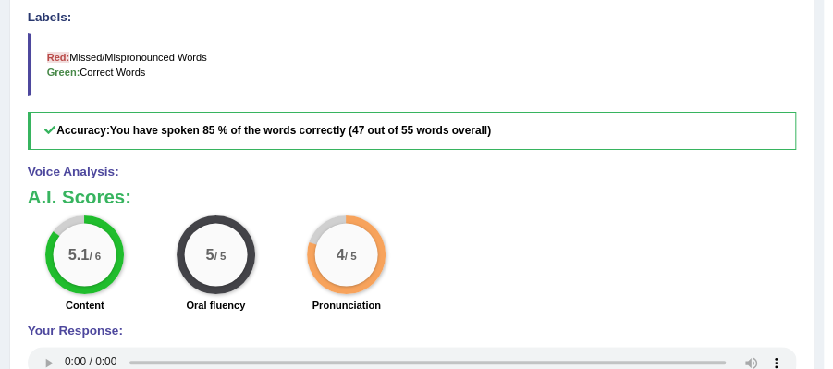
scroll to position [536, 0]
